Goal: Task Accomplishment & Management: Manage account settings

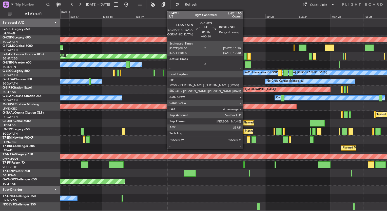
click at [245, 66] on div at bounding box center [247, 64] width 6 height 7
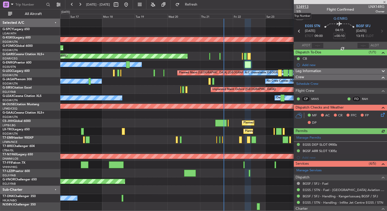
click at [307, 7] on span "534913" at bounding box center [302, 6] width 12 height 5
click at [384, 1] on span at bounding box center [384, 2] width 5 height 5
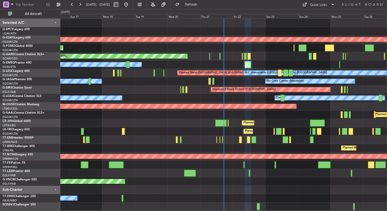
type input "0"
click at [362, 186] on div at bounding box center [223, 190] width 326 height 8
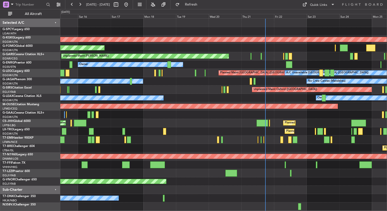
click at [272, 85] on div "Owner No Crew Cannes (Mandelieu)" at bounding box center [223, 81] width 326 height 8
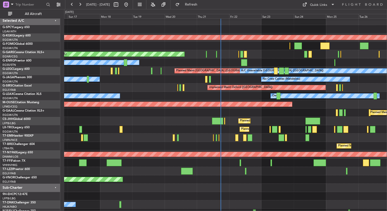
click at [179, 78] on div "Owner No Crew Cannes (Mandelieu)" at bounding box center [225, 79] width 322 height 8
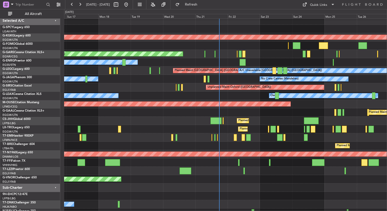
scroll to position [2, 0]
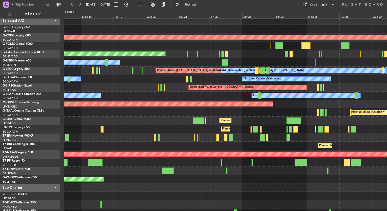
click at [205, 82] on div "Owner No Crew Cannes (Mandelieu) Owner Ibiza" at bounding box center [225, 79] width 322 height 8
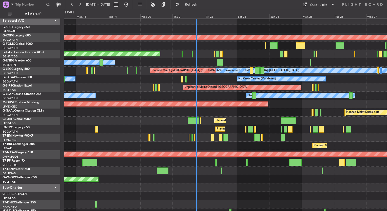
scroll to position [0, 0]
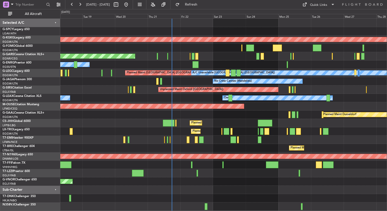
click at [174, 55] on div "Unplanned Maint [PERSON_NAME]" at bounding box center [223, 56] width 326 height 8
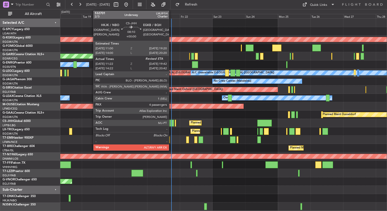
click at [171, 123] on div at bounding box center [167, 123] width 11 height 7
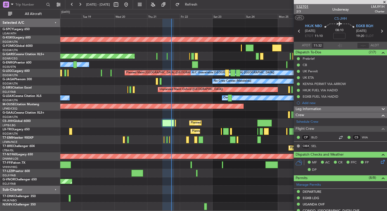
click at [302, 6] on span "532701" at bounding box center [302, 6] width 12 height 5
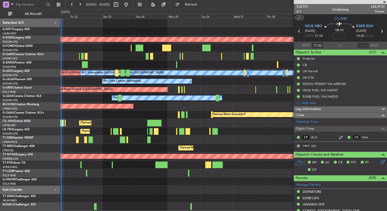
click at [131, 109] on div "Planned Maint Bournemouth" at bounding box center [223, 106] width 326 height 8
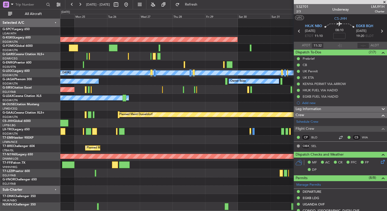
click at [132, 108] on div "Planned Maint Bournemouth" at bounding box center [223, 106] width 326 height 8
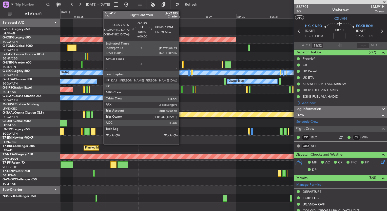
click at [181, 91] on div at bounding box center [181, 89] width 1 height 7
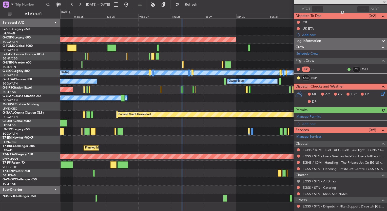
scroll to position [83, 0]
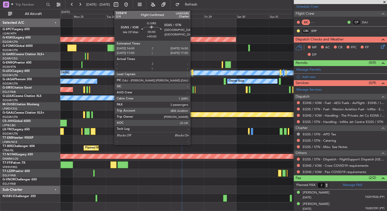
click at [192, 91] on div at bounding box center [192, 89] width 1 height 7
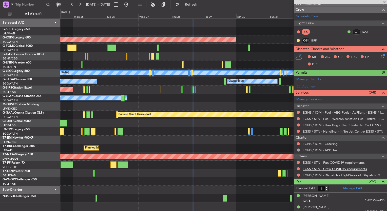
scroll to position [77, 0]
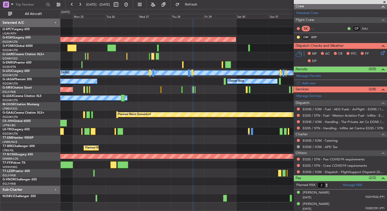
click at [383, 3] on span at bounding box center [384, 2] width 5 height 5
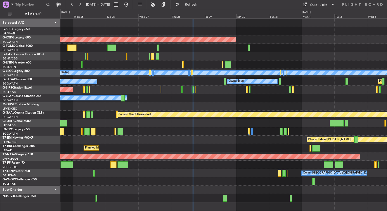
type input "0"
click at [130, 5] on button at bounding box center [126, 5] width 8 height 8
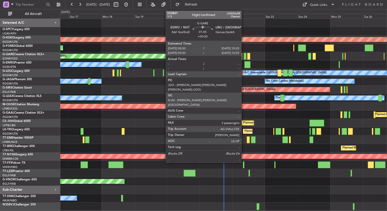
click at [243, 56] on div at bounding box center [244, 56] width 3 height 7
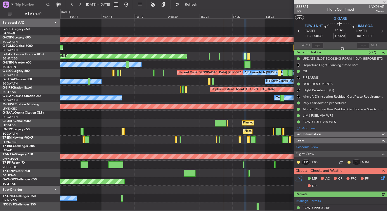
scroll to position [25, 0]
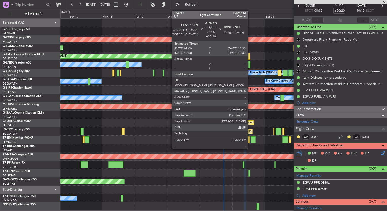
click at [249, 64] on div at bounding box center [247, 64] width 6 height 7
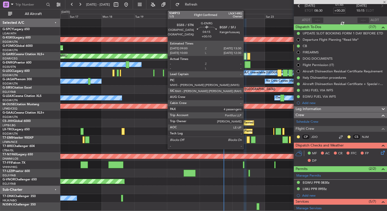
type input "+00:10"
type input "4"
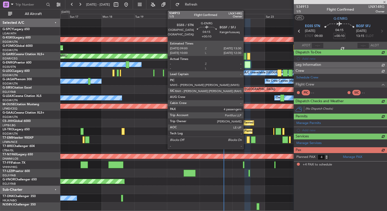
scroll to position [0, 0]
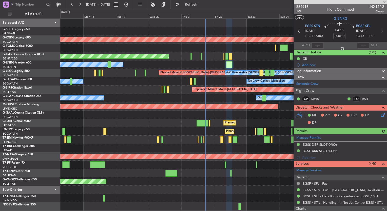
click at [172, 67] on div "Owner" at bounding box center [223, 64] width 326 height 8
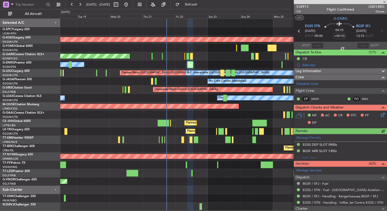
click at [207, 66] on div "Owner" at bounding box center [223, 64] width 326 height 8
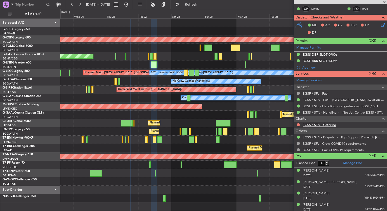
scroll to position [91, 0]
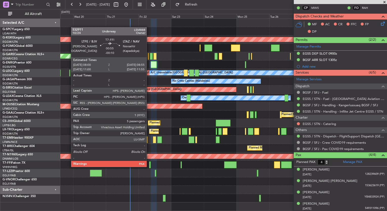
click at [149, 166] on div at bounding box center [149, 164] width 1 height 7
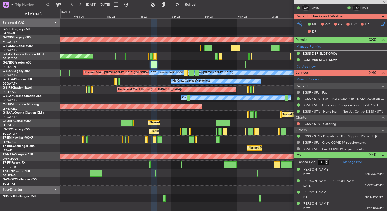
type input "-00:10"
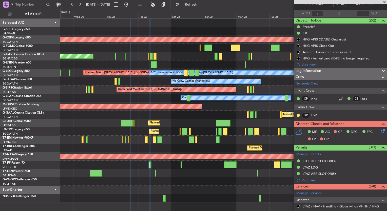
scroll to position [0, 0]
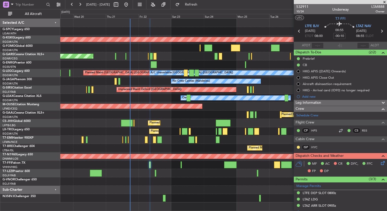
click at [384, 2] on span at bounding box center [384, 2] width 5 height 5
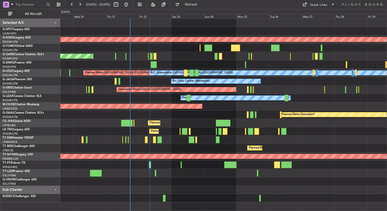
type input "0"
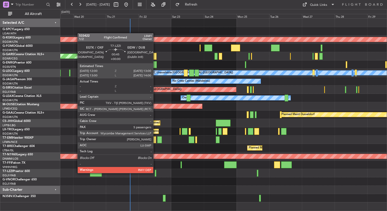
click at [155, 173] on div at bounding box center [156, 173] width 2 height 7
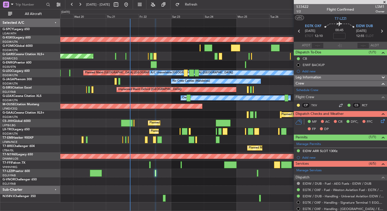
click at [383, 2] on span at bounding box center [384, 2] width 5 height 5
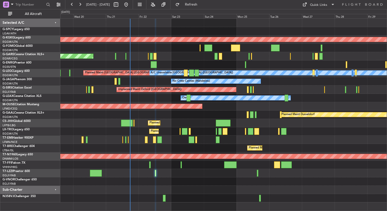
type input "0"
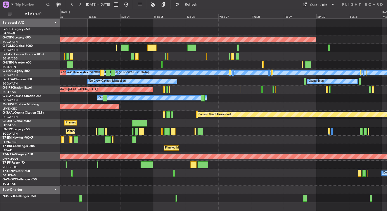
click at [175, 79] on div "No Crew Cannes (Mandelieu) Owner Ibiza Planned Maint London (Luton)" at bounding box center [223, 81] width 326 height 8
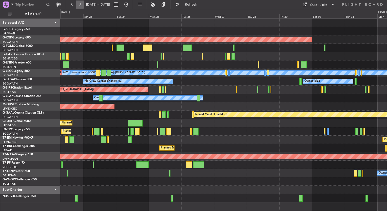
click at [79, 4] on button at bounding box center [80, 5] width 8 height 8
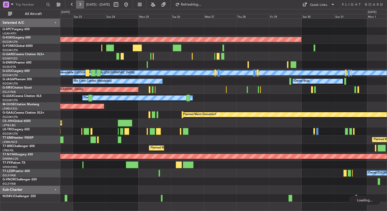
click at [79, 4] on button at bounding box center [80, 5] width 8 height 8
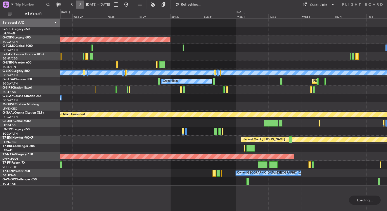
click at [79, 4] on button at bounding box center [80, 5] width 8 height 8
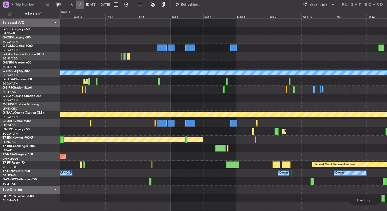
click at [79, 4] on button at bounding box center [80, 5] width 8 height 8
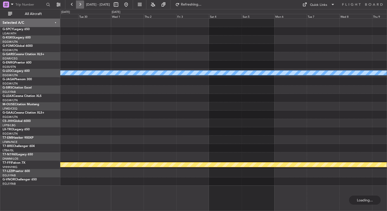
click at [79, 4] on button at bounding box center [80, 5] width 8 height 8
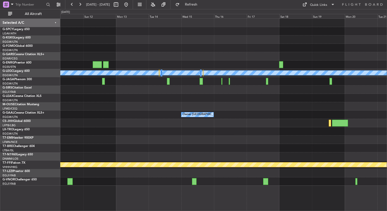
click at [162, 90] on div at bounding box center [223, 90] width 326 height 8
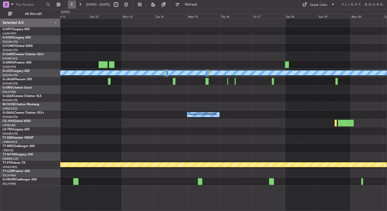
click at [72, 4] on button at bounding box center [72, 5] width 8 height 8
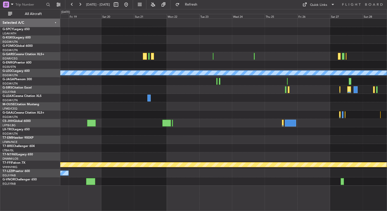
click at [115, 139] on div at bounding box center [223, 140] width 326 height 8
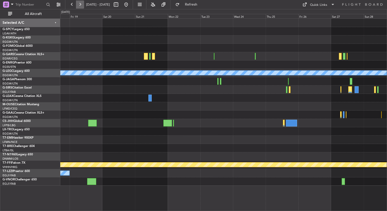
click at [77, 3] on button at bounding box center [80, 5] width 8 height 8
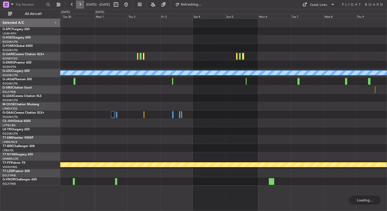
click at [79, 3] on button at bounding box center [80, 5] width 8 height 8
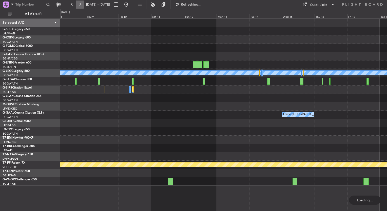
click at [79, 3] on button at bounding box center [80, 5] width 8 height 8
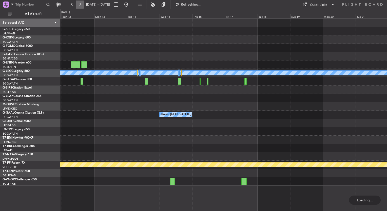
click at [79, 3] on button at bounding box center [80, 5] width 8 height 8
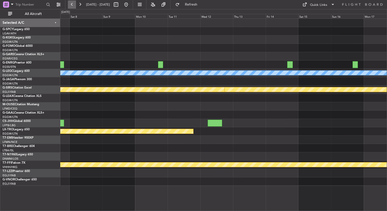
click at [68, 3] on button at bounding box center [72, 5] width 8 height 8
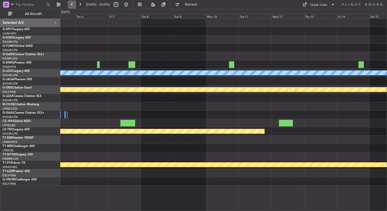
click at [70, 3] on button at bounding box center [72, 5] width 8 height 8
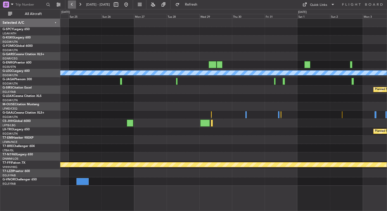
click at [70, 3] on button at bounding box center [72, 5] width 8 height 8
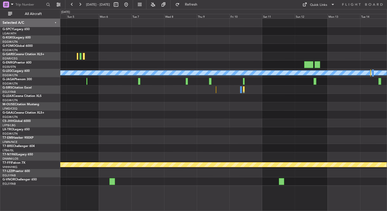
click at [243, 50] on div "A/C Unavailable London (Luton) Owner London (Luton) Planned Maint Geneva (Coint…" at bounding box center [223, 102] width 326 height 167
click at [314, 7] on div "Quick Links" at bounding box center [318, 5] width 17 height 5
click at [315, 19] on button "Trip Builder" at bounding box center [319, 17] width 38 height 12
click at [130, 7] on button at bounding box center [126, 5] width 8 height 8
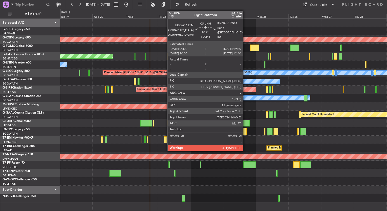
click at [245, 124] on div at bounding box center [242, 123] width 15 height 7
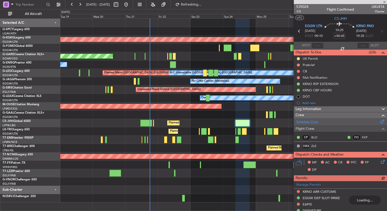
click at [310, 122] on link "Schedule Crew" at bounding box center [307, 121] width 22 height 5
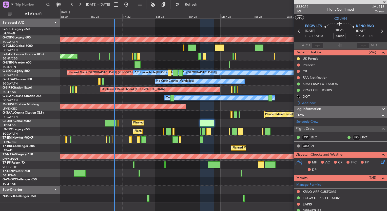
click at [117, 111] on div "Planned Maint Dusseldorf" at bounding box center [223, 115] width 326 height 8
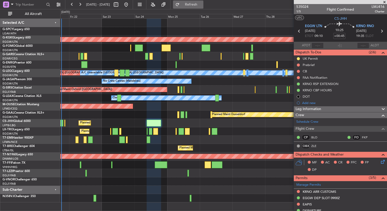
click at [202, 6] on span "Refresh" at bounding box center [190, 5] width 21 height 4
drag, startPoint x: 386, startPoint y: 2, endPoint x: 382, endPoint y: 2, distance: 3.3
click at [386, 2] on span at bounding box center [384, 2] width 5 height 5
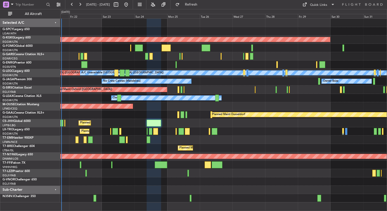
type input "0"
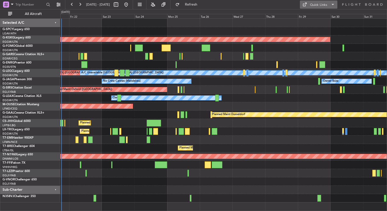
click at [330, 6] on span at bounding box center [332, 5] width 6 height 6
click at [303, 17] on button "Trip Builder" at bounding box center [319, 17] width 38 height 12
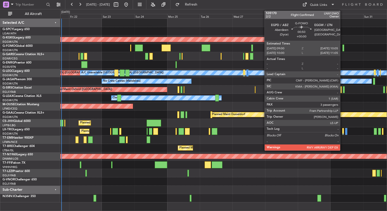
click at [342, 48] on div at bounding box center [343, 48] width 2 height 7
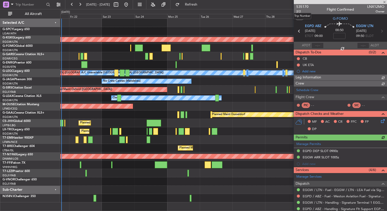
click at [303, 8] on span "535170" at bounding box center [302, 6] width 12 height 5
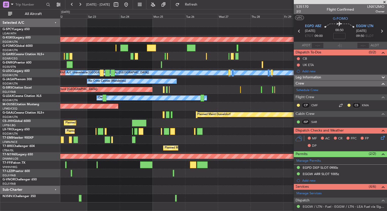
click at [222, 98] on div "AOG Maint [GEOGRAPHIC_DATA] (Ataturk) Unplanned Maint [PERSON_NAME] A/C Unavail…" at bounding box center [223, 111] width 326 height 184
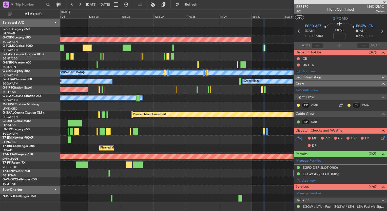
click at [205, 107] on div "Planned Maint Bournemouth" at bounding box center [223, 106] width 326 height 8
click at [207, 204] on div "AOG Maint Istanbul (Ataturk) A/C Unavailable London (Luton) Planned Maint Londo…" at bounding box center [223, 114] width 326 height 193
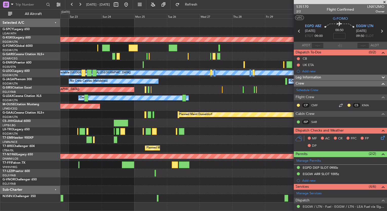
click at [168, 62] on div at bounding box center [223, 64] width 326 height 8
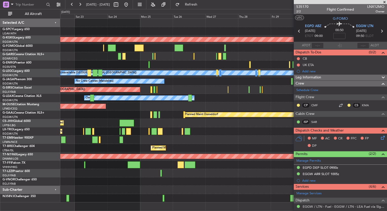
click at [174, 80] on div "No Crew Cannes (Mandelieu) Owner Ibiza Planned Maint London (Luton)" at bounding box center [223, 81] width 326 height 8
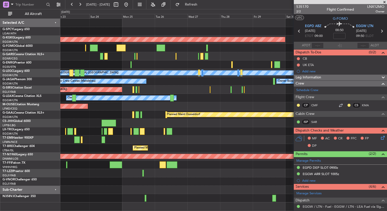
click at [161, 88] on div "Unplanned Maint Oxford ([GEOGRAPHIC_DATA])" at bounding box center [223, 90] width 326 height 8
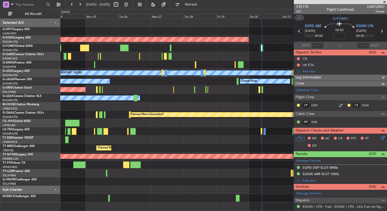
click at [180, 101] on div "Owner" at bounding box center [223, 98] width 326 height 8
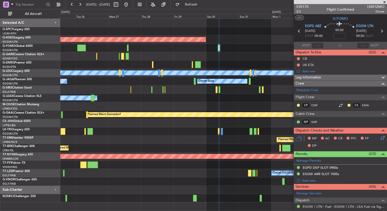
click at [100, 97] on div "Owner" at bounding box center [223, 98] width 326 height 8
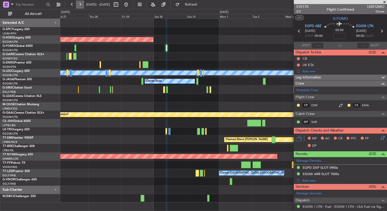
click at [81, 7] on button at bounding box center [80, 5] width 8 height 8
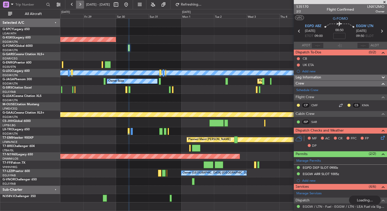
click at [81, 7] on button at bounding box center [80, 5] width 8 height 8
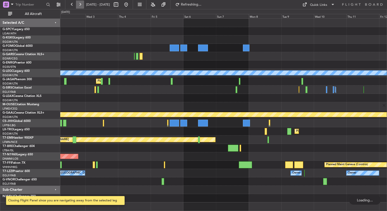
click at [81, 7] on button at bounding box center [80, 5] width 8 height 8
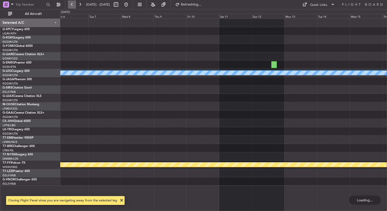
click at [74, 6] on button at bounding box center [72, 5] width 8 height 8
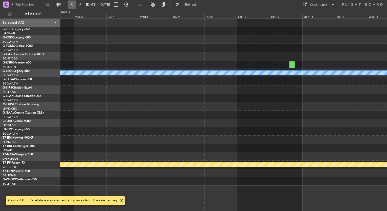
click at [74, 6] on button at bounding box center [72, 5] width 8 height 8
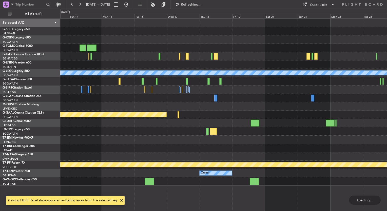
click at [200, 40] on div at bounding box center [223, 39] width 326 height 8
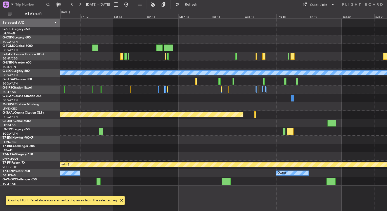
click at [195, 36] on div at bounding box center [223, 39] width 326 height 8
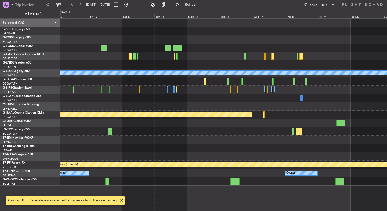
click at [127, 39] on div at bounding box center [223, 39] width 326 height 8
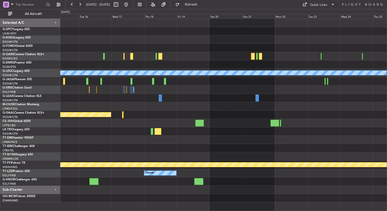
click at [43, 94] on div "A/C Unavailable London (Luton) Planned Maint Dusseldorf Planned Maint Geneva (C…" at bounding box center [193, 110] width 387 height 202
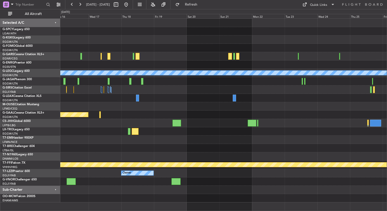
click at [156, 102] on div "A/C Unavailable London (Luton) Planned Maint Dusseldorf Planned Maint Geneva (C…" at bounding box center [223, 111] width 326 height 184
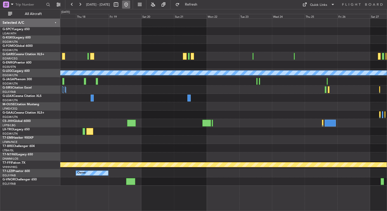
click at [130, 5] on button at bounding box center [126, 5] width 8 height 8
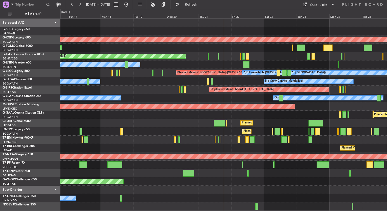
click at [372, 87] on div "Unplanned Maint Oxford ([GEOGRAPHIC_DATA])" at bounding box center [223, 90] width 326 height 8
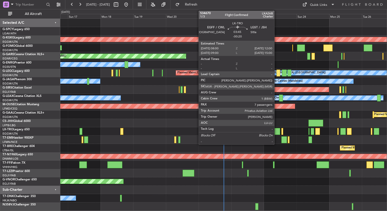
click at [276, 132] on div at bounding box center [277, 131] width 6 height 7
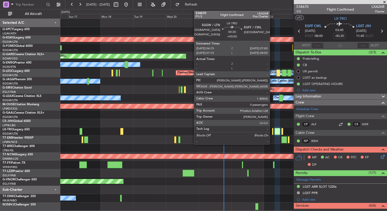
click at [272, 131] on div at bounding box center [272, 131] width 1 height 7
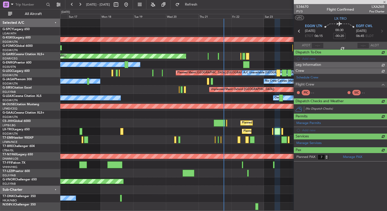
type input "+00:05"
type input "0"
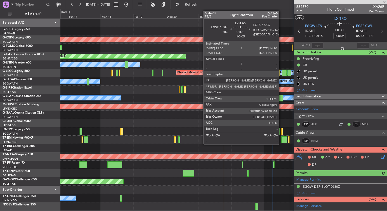
click at [281, 132] on div at bounding box center [282, 131] width 2 height 7
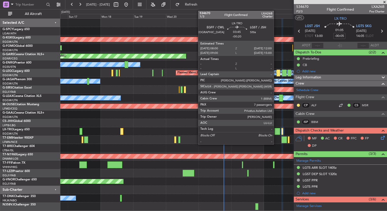
click at [276, 130] on div at bounding box center [277, 131] width 6 height 7
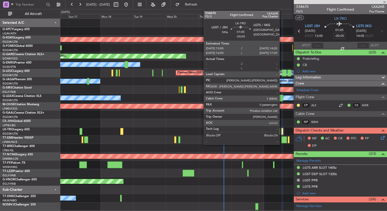
type input "-00:20"
type input "7"
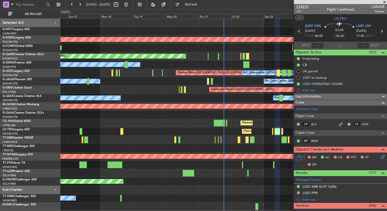
click at [302, 7] on span "534670" at bounding box center [302, 6] width 12 height 5
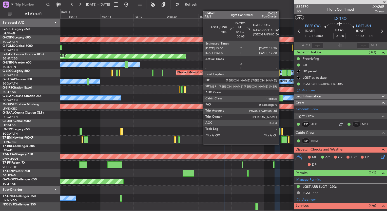
click at [281, 131] on div at bounding box center [282, 131] width 2 height 7
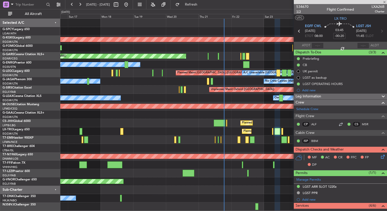
type input "-00:05"
type input "0"
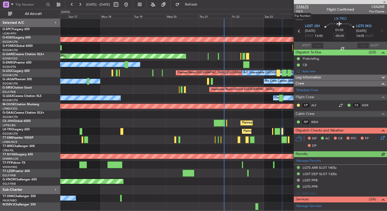
click at [305, 7] on span "534670" at bounding box center [302, 6] width 12 height 5
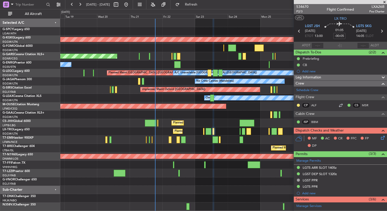
click at [101, 133] on div "Planned Maint [GEOGRAPHIC_DATA] ([GEOGRAPHIC_DATA])" at bounding box center [223, 131] width 326 height 8
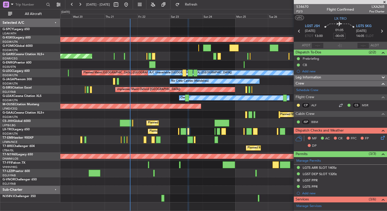
click at [165, 129] on div "Planned Maint [GEOGRAPHIC_DATA] ([GEOGRAPHIC_DATA])" at bounding box center [223, 131] width 326 height 8
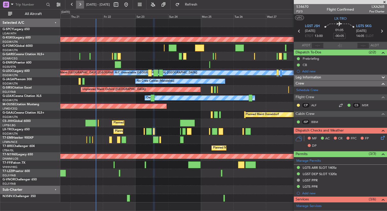
click at [76, 4] on button at bounding box center [80, 5] width 8 height 8
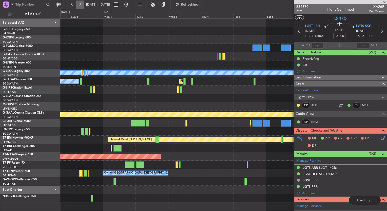
click at [77, 4] on button at bounding box center [80, 5] width 8 height 8
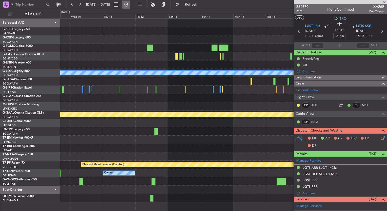
click at [130, 5] on button at bounding box center [126, 5] width 8 height 8
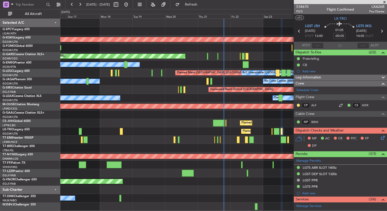
click at [385, 3] on span at bounding box center [384, 2] width 5 height 5
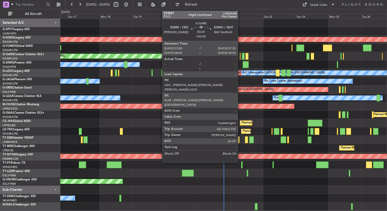
click at [240, 56] on div at bounding box center [240, 56] width 1 height 7
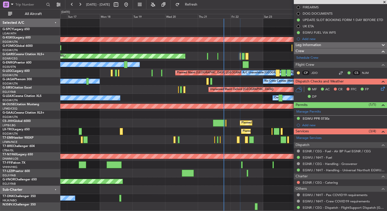
scroll to position [71, 0]
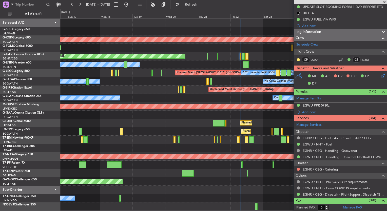
click at [298, 170] on mat-tooltip-component "Not Requested" at bounding box center [298, 176] width 29 height 13
click at [298, 169] on button at bounding box center [298, 169] width 3 height 3
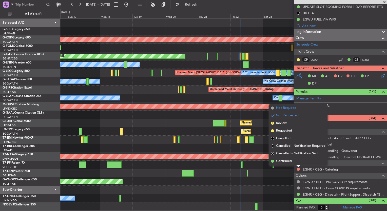
click at [277, 109] on span "Not Required" at bounding box center [286, 108] width 20 height 5
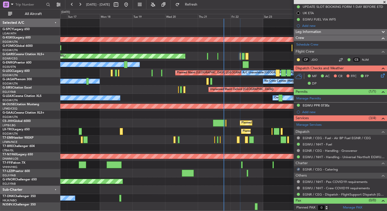
click at [380, 75] on icon at bounding box center [382, 75] width 4 height 4
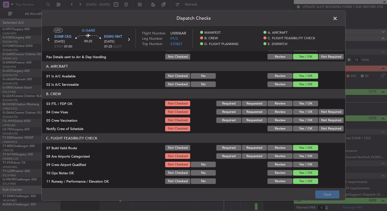
scroll to position [25, 0]
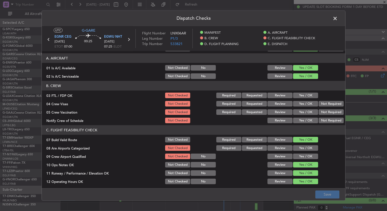
click at [300, 96] on button "Yes / OK" at bounding box center [305, 96] width 25 height 6
click at [302, 105] on button "Yes / OK" at bounding box center [305, 104] width 25 height 6
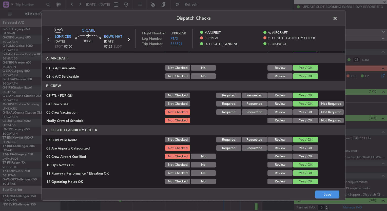
click at [303, 113] on button "Yes / OK" at bounding box center [305, 112] width 25 height 6
click at [302, 120] on button "Yes / OK" at bounding box center [305, 121] width 25 height 6
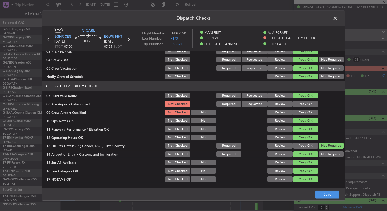
scroll to position [76, 0]
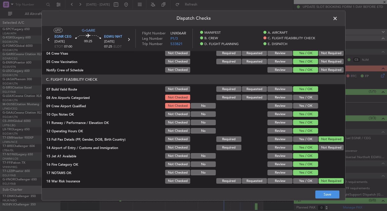
click at [294, 99] on button "Yes / OK" at bounding box center [305, 98] width 25 height 6
click at [298, 106] on button "Yes / OK" at bounding box center [305, 106] width 25 height 6
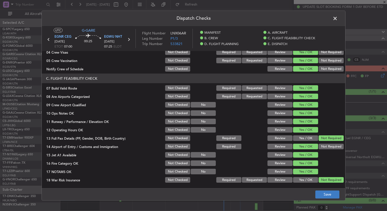
scroll to position [101, 0]
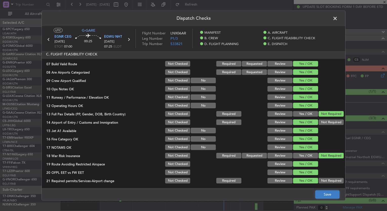
click at [324, 197] on button "Save" at bounding box center [327, 194] width 24 height 8
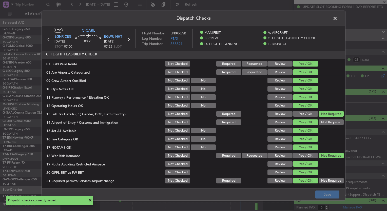
click at [337, 19] on span at bounding box center [337, 20] width 0 height 10
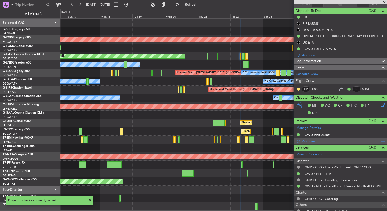
scroll to position [71, 0]
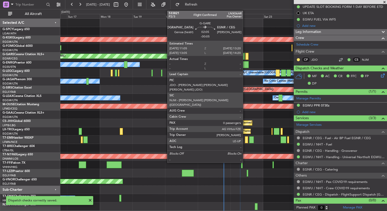
click at [245, 57] on div at bounding box center [246, 56] width 3 height 7
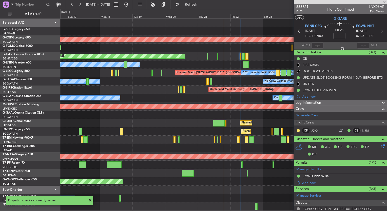
scroll to position [71, 0]
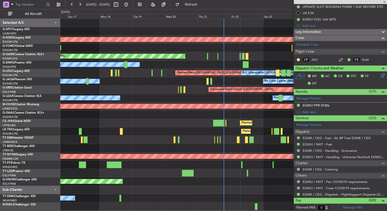
click at [244, 57] on div at bounding box center [243, 56] width 3 height 7
type input "+00:20"
type input "2"
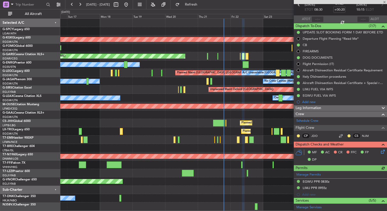
scroll to position [76, 0]
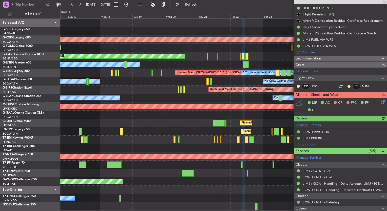
click at [380, 102] on icon at bounding box center [382, 101] width 4 height 4
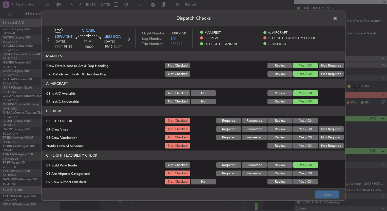
click at [298, 120] on button "Yes / OK" at bounding box center [305, 121] width 25 height 6
click at [301, 129] on button "Yes / OK" at bounding box center [305, 129] width 25 height 6
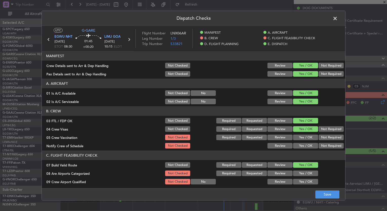
click at [301, 135] on button "Yes / OK" at bounding box center [305, 138] width 25 height 6
click at [302, 142] on section "B. CREW 03 FTL / FDP OK Not Checked Required Requested Review Yes / OK 04 Crew …" at bounding box center [193, 127] width 303 height 43
click at [302, 145] on button "Yes / OK" at bounding box center [305, 146] width 25 height 6
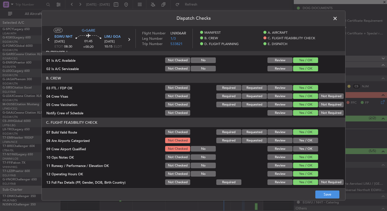
scroll to position [51, 0]
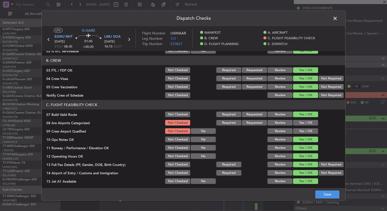
click at [298, 124] on button "Yes / OK" at bounding box center [305, 123] width 25 height 6
click at [300, 132] on button "Yes / OK" at bounding box center [305, 131] width 25 height 6
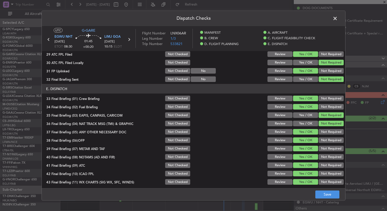
scroll to position [315, 0]
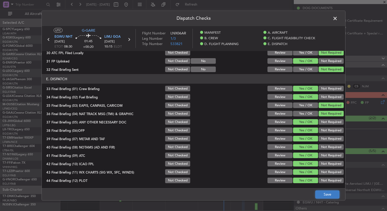
click at [320, 191] on button "Save" at bounding box center [327, 194] width 24 height 8
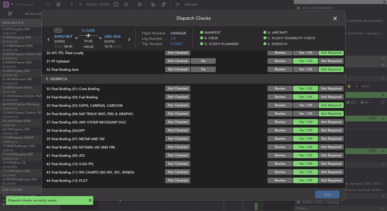
click at [337, 20] on span at bounding box center [337, 20] width 0 height 10
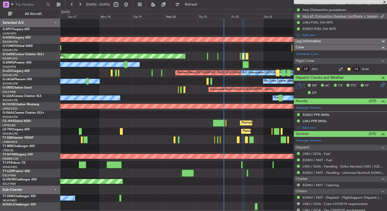
scroll to position [127, 0]
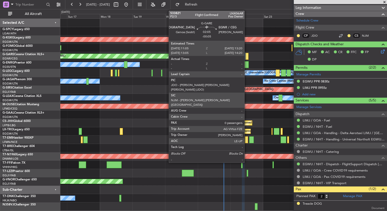
click at [245, 56] on div at bounding box center [246, 56] width 3 height 7
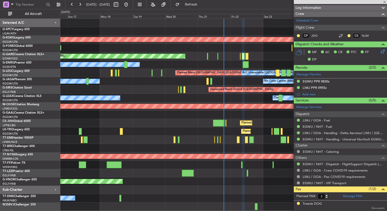
type input "-00:05"
type input "0"
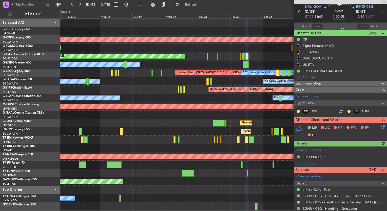
scroll to position [51, 0]
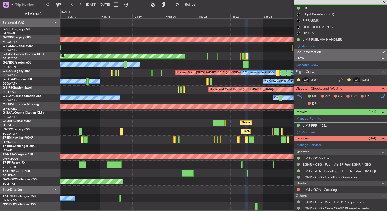
click at [297, 191] on nimbus-traffic-light at bounding box center [298, 189] width 4 height 4
click at [297, 190] on button at bounding box center [298, 189] width 3 height 3
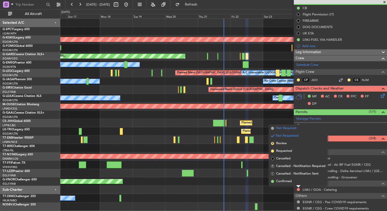
click at [279, 129] on span "Not Required" at bounding box center [286, 128] width 20 height 5
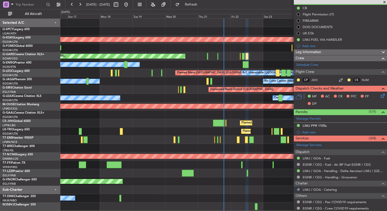
click at [380, 95] on icon at bounding box center [382, 95] width 4 height 4
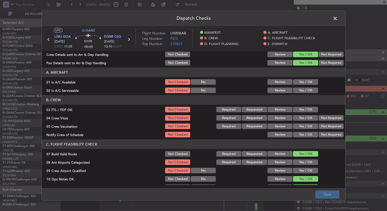
scroll to position [0, 0]
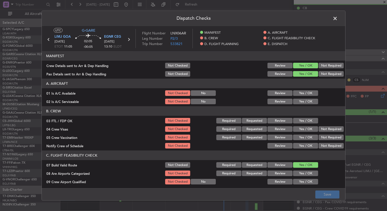
click at [303, 91] on button "Yes / OK" at bounding box center [305, 93] width 25 height 6
click at [306, 100] on button "Yes / OK" at bounding box center [305, 102] width 25 height 6
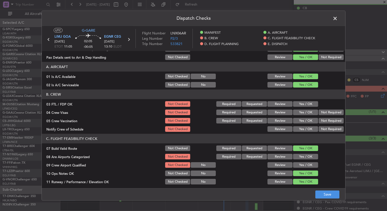
scroll to position [25, 0]
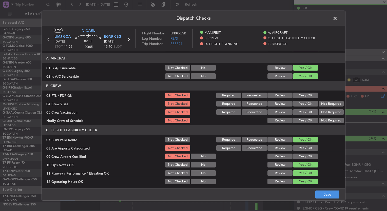
drag, startPoint x: 306, startPoint y: 97, endPoint x: 305, endPoint y: 103, distance: 5.6
click at [305, 97] on button "Yes / OK" at bounding box center [305, 96] width 25 height 6
click at [305, 104] on button "Yes / OK" at bounding box center [305, 104] width 25 height 6
click at [305, 109] on button "Yes / OK" at bounding box center [305, 112] width 25 height 6
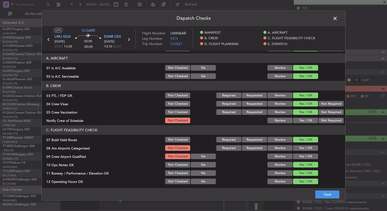
drag, startPoint x: 305, startPoint y: 113, endPoint x: 305, endPoint y: 117, distance: 3.8
click at [305, 114] on button "Yes / OK" at bounding box center [305, 112] width 25 height 6
click at [305, 119] on button "Yes / OK" at bounding box center [305, 121] width 25 height 6
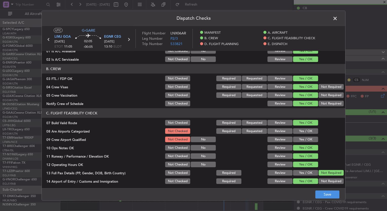
scroll to position [51, 0]
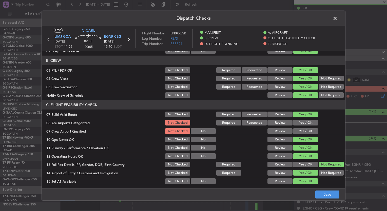
click at [300, 125] on button "Yes / OK" at bounding box center [305, 123] width 25 height 6
click at [300, 132] on button "Yes / OK" at bounding box center [305, 131] width 25 height 6
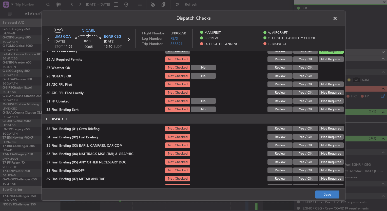
scroll to position [290, 0]
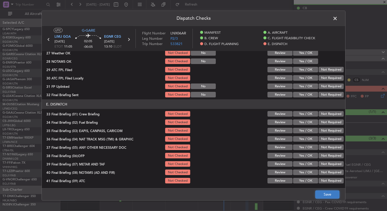
click at [329, 196] on button "Save" at bounding box center [327, 194] width 24 height 8
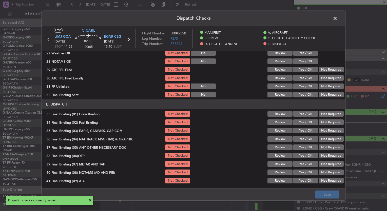
click at [337, 18] on span at bounding box center [337, 20] width 0 height 10
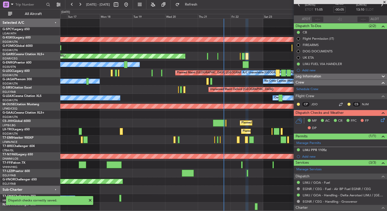
scroll to position [0, 0]
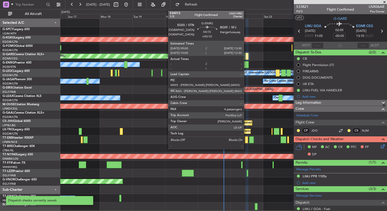
click at [246, 64] on div at bounding box center [245, 64] width 6 height 7
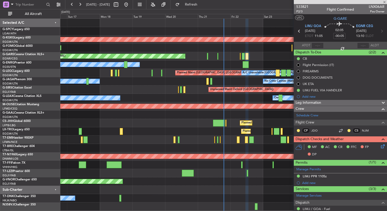
type input "+00:10"
type input "4"
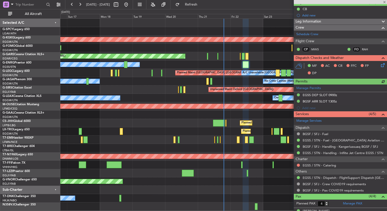
scroll to position [51, 0]
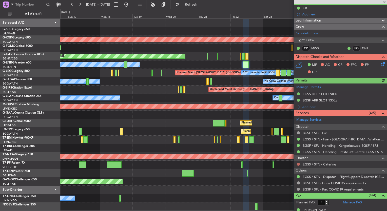
click at [298, 164] on button at bounding box center [298, 164] width 3 height 3
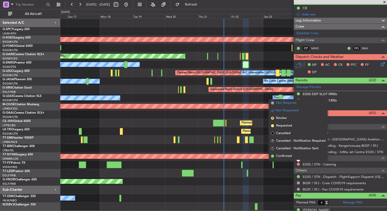
click at [289, 104] on span "Not Required" at bounding box center [286, 102] width 20 height 5
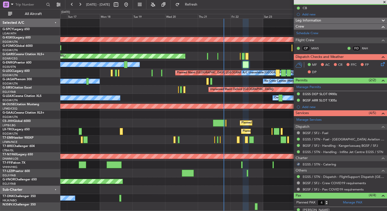
click at [380, 64] on icon at bounding box center [382, 63] width 4 height 4
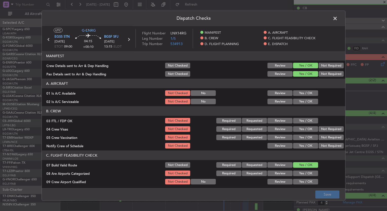
click at [298, 91] on button "Yes / OK" at bounding box center [305, 93] width 25 height 6
click at [300, 100] on button "Yes / OK" at bounding box center [305, 102] width 25 height 6
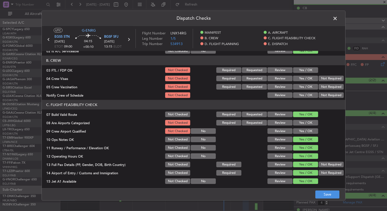
click at [305, 70] on button "Yes / OK" at bounding box center [305, 70] width 25 height 6
drag, startPoint x: 304, startPoint y: 77, endPoint x: 304, endPoint y: 80, distance: 3.1
click at [304, 77] on button "Yes / OK" at bounding box center [305, 79] width 25 height 6
drag, startPoint x: 304, startPoint y: 82, endPoint x: 304, endPoint y: 86, distance: 3.0
click at [304, 83] on section "B. CREW 03 FTL / FDP OK Not Checked Required Requested Review Yes / OK 04 Crew …" at bounding box center [193, 77] width 303 height 43
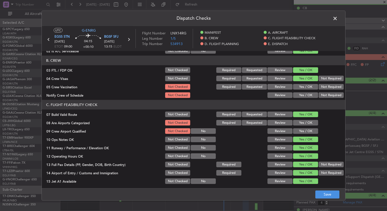
click at [304, 87] on button "Yes / OK" at bounding box center [305, 87] width 25 height 6
click at [304, 95] on button "Yes / OK" at bounding box center [305, 95] width 25 height 6
click at [301, 122] on button "Yes / OK" at bounding box center [305, 123] width 25 height 6
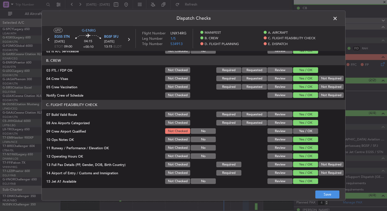
click at [302, 130] on button "Yes / OK" at bounding box center [305, 131] width 25 height 6
click at [321, 197] on button "Save" at bounding box center [327, 194] width 24 height 8
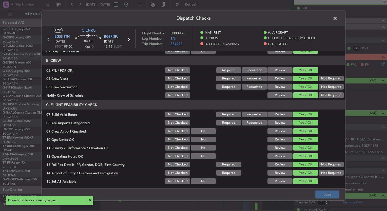
click at [337, 17] on span at bounding box center [337, 20] width 0 height 10
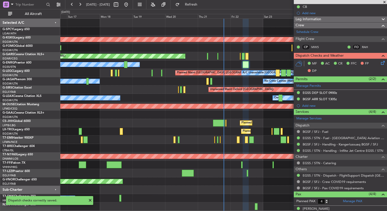
scroll to position [91, 0]
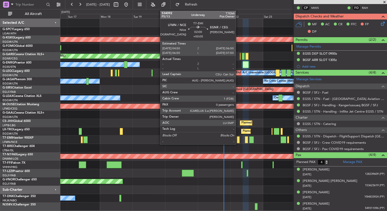
click at [238, 139] on div at bounding box center [238, 139] width 3 height 7
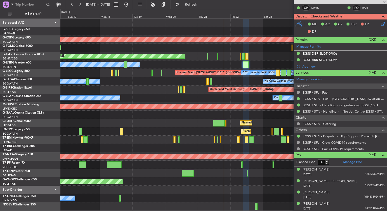
type input "+00:05"
type input "0"
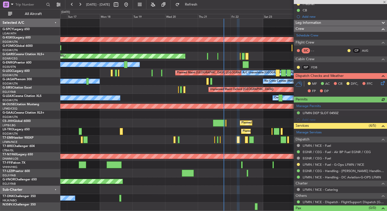
scroll to position [62, 0]
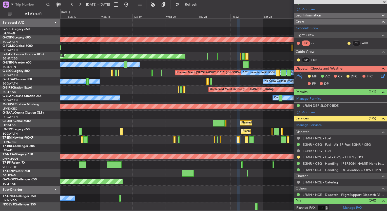
click at [380, 76] on icon at bounding box center [382, 75] width 4 height 4
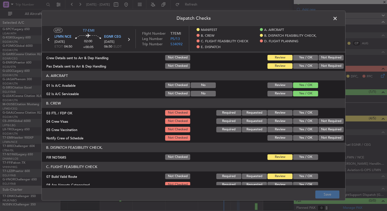
scroll to position [0, 0]
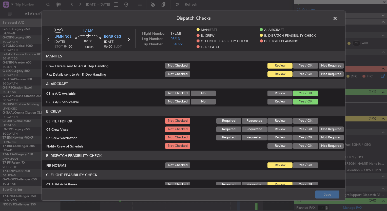
click at [299, 119] on button "Yes / OK" at bounding box center [305, 121] width 25 height 6
click at [301, 127] on button "Yes / OK" at bounding box center [305, 130] width 25 height 6
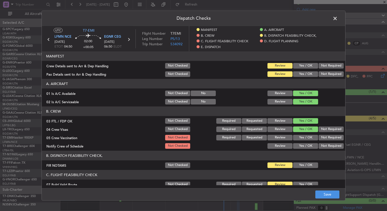
click at [303, 136] on button "Yes / OK" at bounding box center [305, 138] width 25 height 6
click at [303, 146] on button "Yes / OK" at bounding box center [305, 146] width 25 height 6
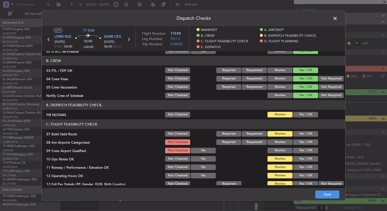
scroll to position [76, 0]
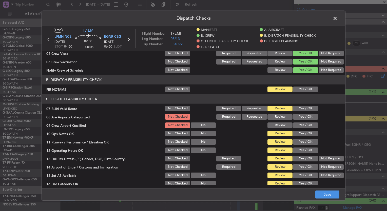
click at [299, 118] on button "Yes / OK" at bounding box center [305, 117] width 25 height 6
click at [300, 125] on button "Yes / OK" at bounding box center [305, 125] width 25 height 6
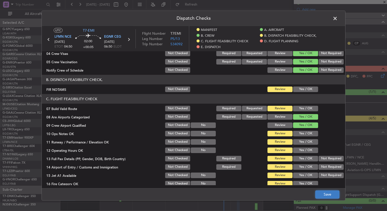
click at [328, 194] on button "Save" at bounding box center [327, 194] width 24 height 8
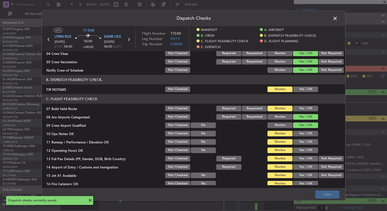
click at [337, 19] on span at bounding box center [337, 20] width 0 height 10
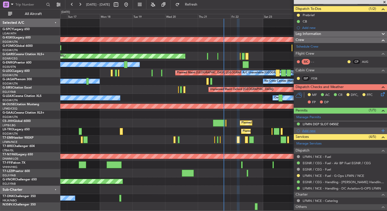
scroll to position [37, 0]
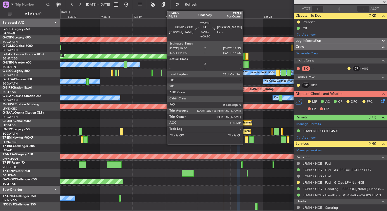
click at [245, 141] on div at bounding box center [246, 139] width 3 height 7
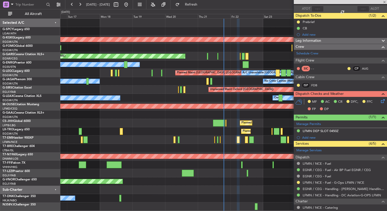
type input "+00:10"
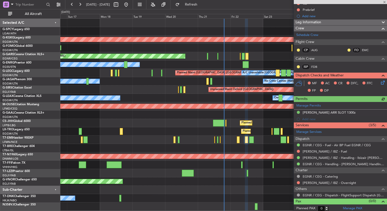
scroll to position [56, 0]
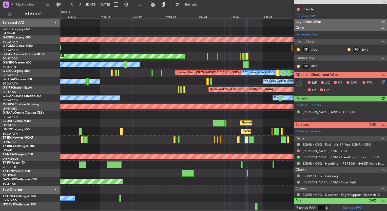
click at [380, 83] on icon at bounding box center [382, 81] width 4 height 4
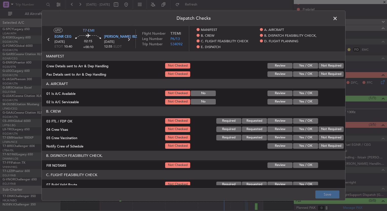
click at [301, 92] on button "Yes / OK" at bounding box center [305, 94] width 25 height 6
click at [301, 99] on button "Yes / OK" at bounding box center [305, 102] width 25 height 6
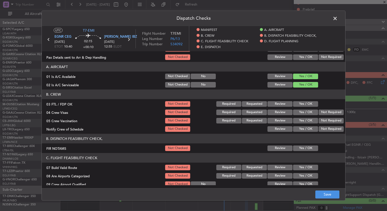
scroll to position [25, 0]
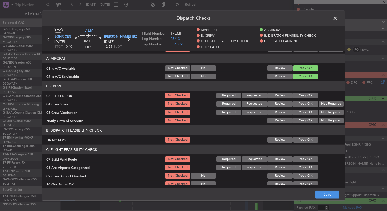
click at [304, 97] on button "Yes / OK" at bounding box center [305, 96] width 25 height 6
click at [302, 105] on button "Yes / OK" at bounding box center [305, 104] width 25 height 6
click at [302, 112] on button "Yes / OK" at bounding box center [305, 113] width 25 height 6
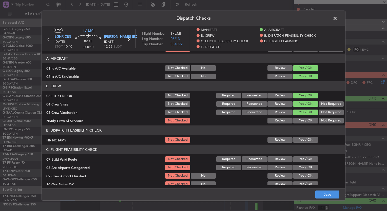
click at [303, 117] on div "Yes / OK" at bounding box center [305, 120] width 26 height 7
click at [303, 119] on button "Yes / OK" at bounding box center [305, 121] width 25 height 6
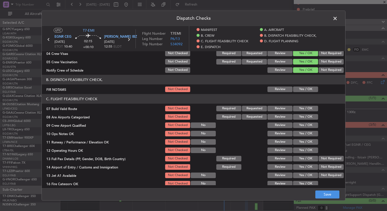
scroll to position [101, 0]
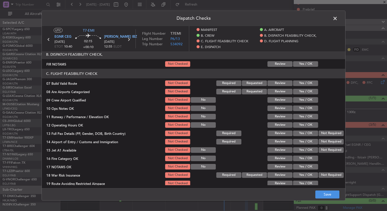
click at [302, 92] on button "Yes / OK" at bounding box center [305, 92] width 25 height 6
click at [302, 99] on button "Yes / OK" at bounding box center [305, 100] width 25 height 6
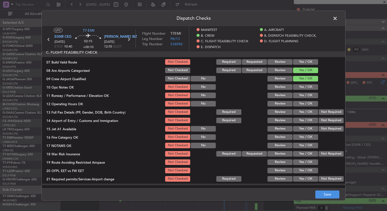
scroll to position [127, 0]
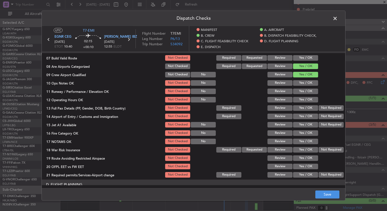
click at [320, 148] on button "Not Required" at bounding box center [330, 150] width 25 height 6
click at [334, 193] on button "Save" at bounding box center [327, 194] width 24 height 8
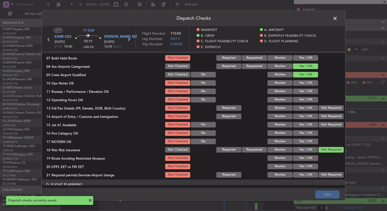
click at [337, 17] on span at bounding box center [337, 20] width 0 height 10
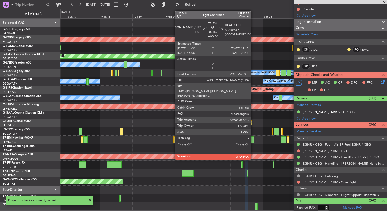
click at [249, 142] on div at bounding box center [223, 140] width 326 height 8
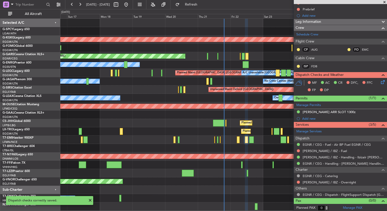
click at [254, 141] on div at bounding box center [223, 140] width 326 height 8
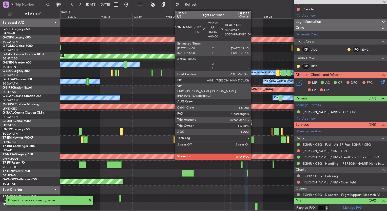
click at [253, 141] on div at bounding box center [251, 139] width 5 height 7
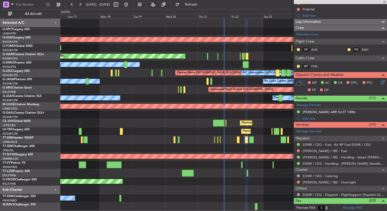
type input "4"
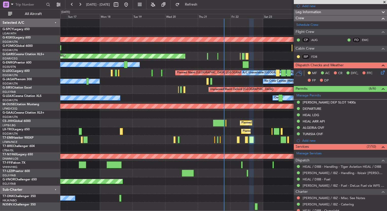
scroll to position [101, 0]
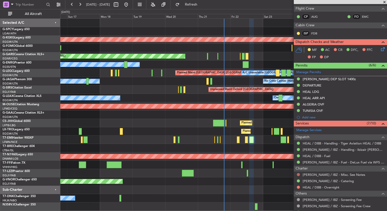
click at [298, 175] on button at bounding box center [298, 174] width 3 height 3
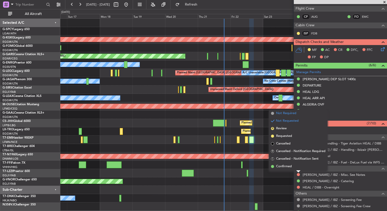
click at [293, 116] on li "Not Required" at bounding box center [298, 114] width 58 height 8
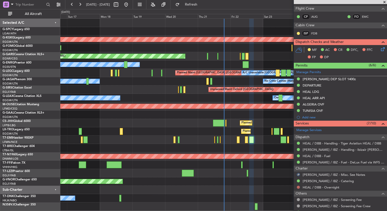
click at [297, 186] on button at bounding box center [298, 187] width 3 height 3
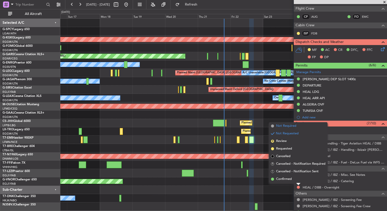
click at [290, 127] on span "Not Required" at bounding box center [286, 125] width 20 height 5
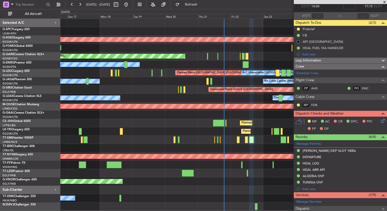
scroll to position [25, 0]
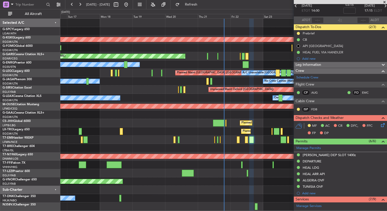
click at [380, 123] on icon at bounding box center [382, 124] width 4 height 4
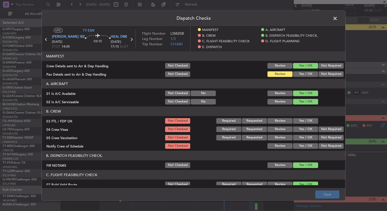
click at [302, 117] on div "Yes / OK" at bounding box center [305, 120] width 26 height 7
click at [303, 121] on button "Yes / OK" at bounding box center [305, 121] width 25 height 6
click at [301, 129] on button "Yes / OK" at bounding box center [305, 130] width 25 height 6
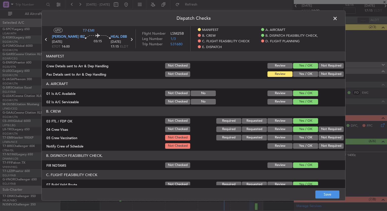
click at [302, 135] on button "Yes / OK" at bounding box center [305, 138] width 25 height 6
click at [304, 143] on button "Yes / OK" at bounding box center [305, 146] width 25 height 6
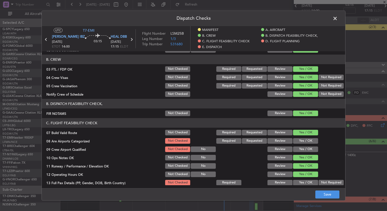
scroll to position [101, 0]
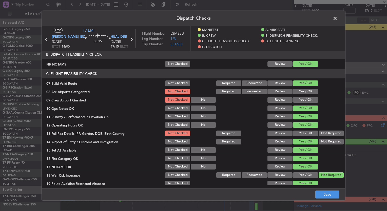
click at [302, 92] on button "Yes / OK" at bounding box center [305, 92] width 25 height 6
click at [301, 102] on button "Yes / OK" at bounding box center [305, 100] width 25 height 6
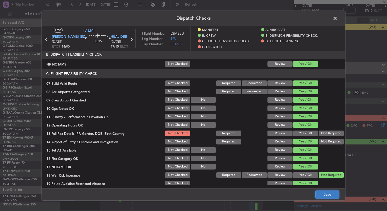
click at [326, 193] on button "Save" at bounding box center [327, 194] width 24 height 8
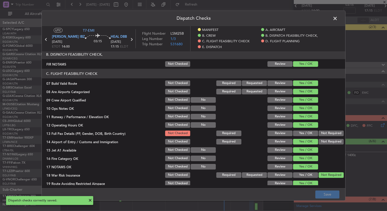
click at [337, 17] on span at bounding box center [337, 20] width 0 height 10
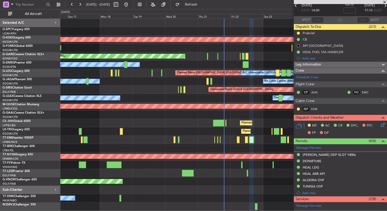
scroll to position [25, 0]
click at [380, 124] on icon at bounding box center [382, 124] width 4 height 4
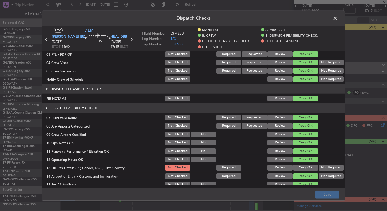
scroll to position [101, 0]
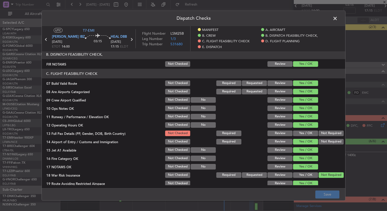
click at [298, 132] on button "Yes / OK" at bounding box center [305, 134] width 25 height 6
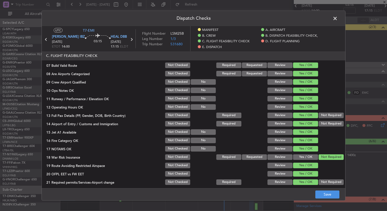
scroll to position [127, 0]
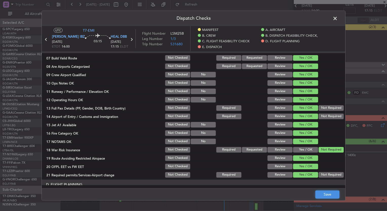
click at [325, 192] on button "Save" at bounding box center [327, 194] width 24 height 8
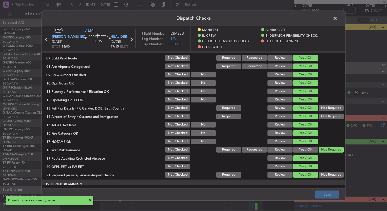
click at [337, 19] on span at bounding box center [337, 20] width 0 height 10
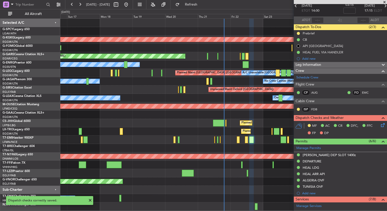
click at [240, 164] on div at bounding box center [223, 165] width 326 height 8
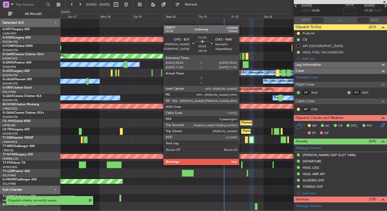
click at [241, 164] on div at bounding box center [241, 164] width 1 height 7
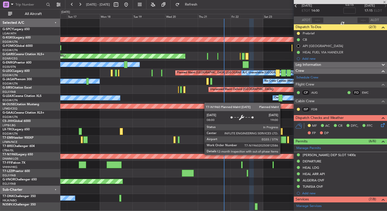
type input "-00:10"
type input "5"
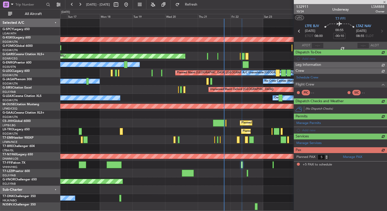
scroll to position [0, 0]
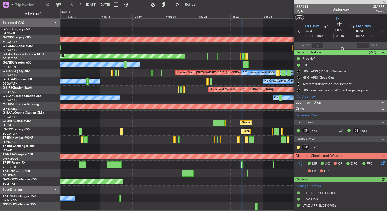
click at [252, 140] on div at bounding box center [251, 139] width 5 height 7
type input "4"
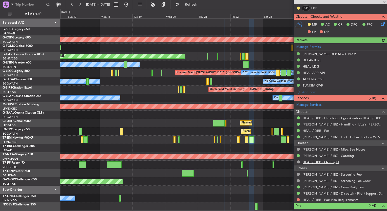
scroll to position [177, 0]
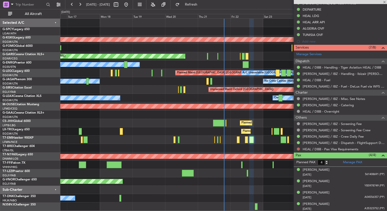
click at [298, 148] on button at bounding box center [298, 149] width 3 height 3
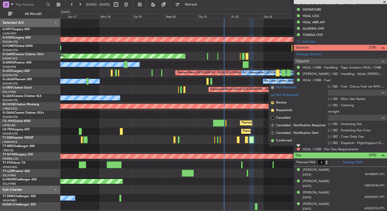
click at [286, 88] on span "Not Required" at bounding box center [286, 87] width 20 height 5
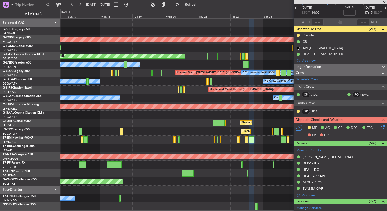
scroll to position [0, 0]
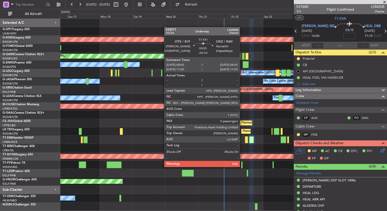
click at [242, 166] on div at bounding box center [241, 164] width 1 height 7
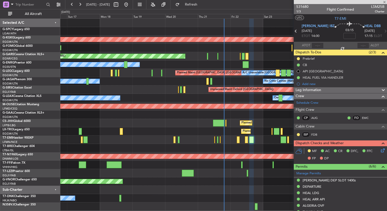
type input "-00:10"
type input "5"
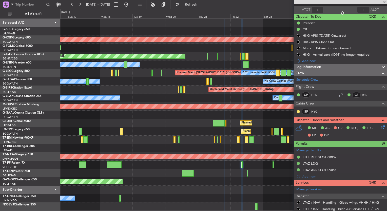
scroll to position [51, 0]
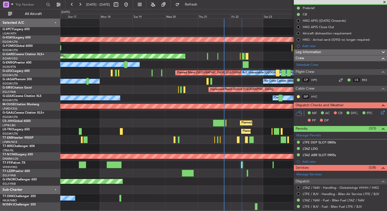
click at [380, 112] on icon at bounding box center [382, 112] width 4 height 4
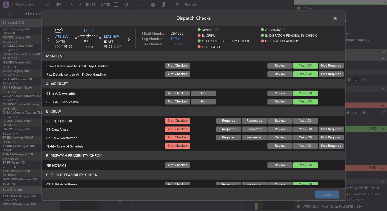
click at [302, 120] on button "Yes / OK" at bounding box center [305, 121] width 25 height 6
click at [302, 127] on button "Yes / OK" at bounding box center [305, 130] width 25 height 6
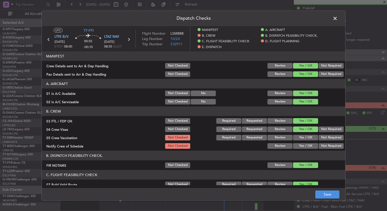
click at [301, 138] on button "Yes / OK" at bounding box center [305, 138] width 25 height 6
click at [301, 146] on button "Yes / OK" at bounding box center [305, 146] width 25 height 6
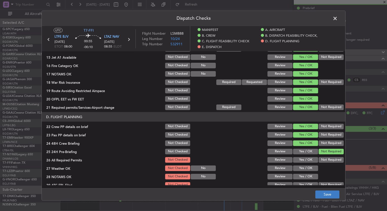
scroll to position [202, 0]
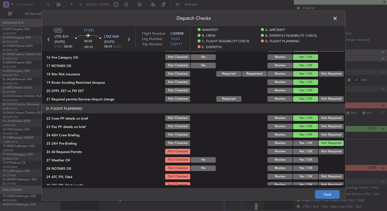
click at [321, 195] on button "Save" at bounding box center [327, 194] width 24 height 8
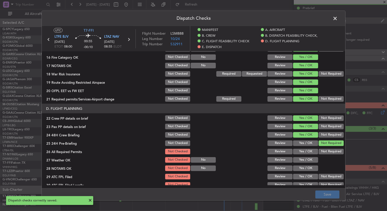
click at [337, 19] on span at bounding box center [337, 20] width 0 height 10
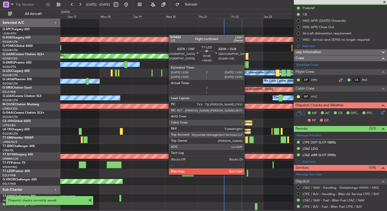
click at [246, 174] on div at bounding box center [247, 173] width 2 height 7
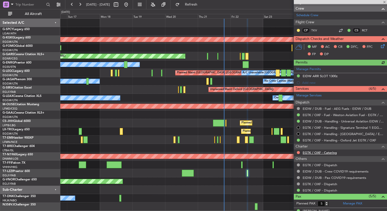
scroll to position [76, 0]
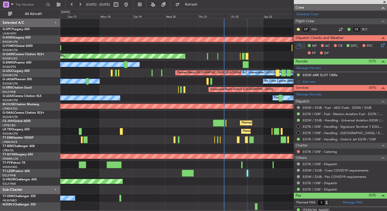
click at [296, 150] on div at bounding box center [298, 152] width 4 height 4
click at [297, 150] on button at bounding box center [298, 151] width 3 height 3
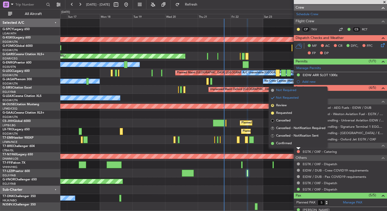
click at [295, 90] on span "Not Required" at bounding box center [286, 90] width 20 height 5
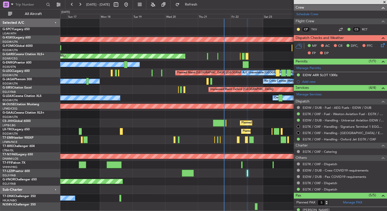
click at [380, 46] on icon at bounding box center [382, 44] width 4 height 4
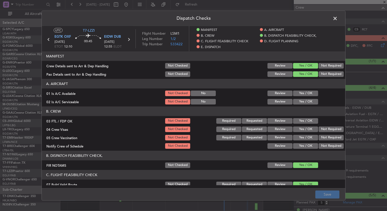
click at [302, 93] on button "Yes / OK" at bounding box center [305, 94] width 25 height 6
drag, startPoint x: 300, startPoint y: 100, endPoint x: 300, endPoint y: 111, distance: 11.1
click at [300, 100] on button "Yes / OK" at bounding box center [305, 102] width 25 height 6
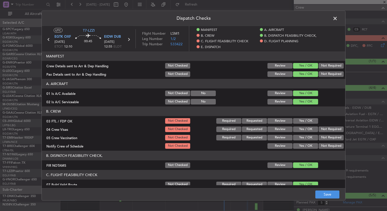
click at [301, 118] on button "Yes / OK" at bounding box center [305, 121] width 25 height 6
click at [303, 127] on button "Yes / OK" at bounding box center [305, 130] width 25 height 6
click at [303, 135] on button "Yes / OK" at bounding box center [305, 138] width 25 height 6
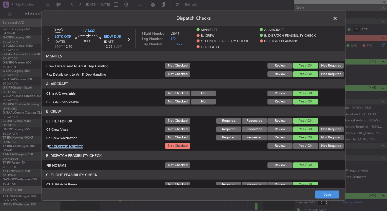
click at [303, 142] on section "B. CREW 03 FTL / FDP OK Not Checked Required Requested Review Yes / OK 04 Crew …" at bounding box center [193, 128] width 303 height 43
drag, startPoint x: 303, startPoint y: 142, endPoint x: 303, endPoint y: 146, distance: 4.1
click at [303, 146] on button "Yes / OK" at bounding box center [305, 146] width 25 height 6
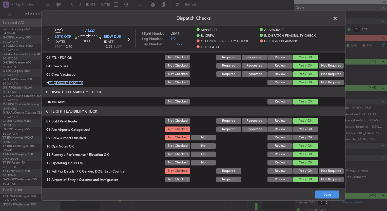
scroll to position [101, 0]
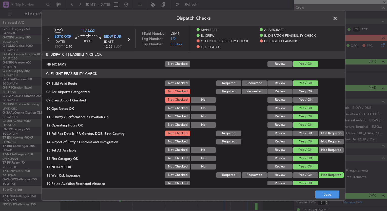
click at [300, 90] on button "Yes / OK" at bounding box center [305, 92] width 25 height 6
click at [300, 103] on div "Yes / OK" at bounding box center [305, 99] width 26 height 7
click at [299, 100] on button "Yes / OK" at bounding box center [305, 100] width 25 height 6
click at [303, 132] on button "Yes / OK" at bounding box center [305, 134] width 25 height 6
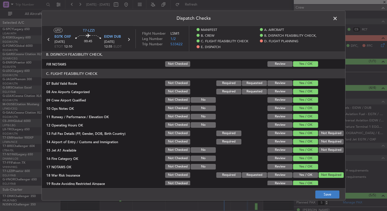
drag, startPoint x: 329, startPoint y: 190, endPoint x: 329, endPoint y: 194, distance: 3.5
click at [329, 191] on footer "Save" at bounding box center [193, 194] width 303 height 12
click at [329, 195] on button "Save" at bounding box center [327, 194] width 24 height 8
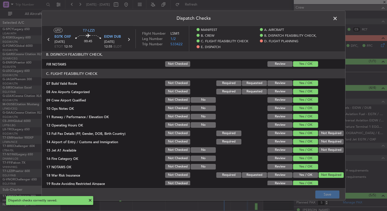
click at [337, 17] on span at bounding box center [337, 20] width 0 height 10
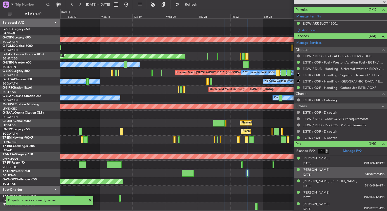
scroll to position [128, 0]
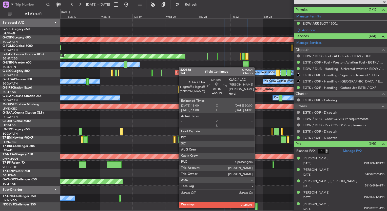
click at [257, 207] on div at bounding box center [256, 206] width 3 height 7
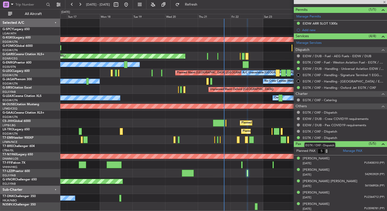
type input "+00:15"
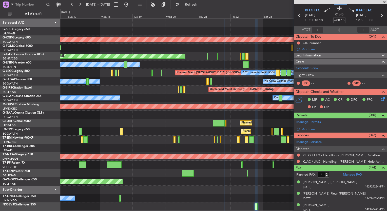
scroll to position [0, 0]
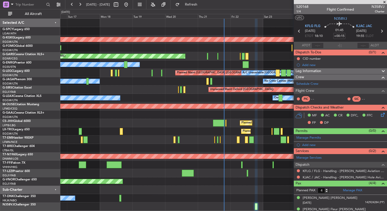
click at [383, 1] on span at bounding box center [384, 2] width 5 height 5
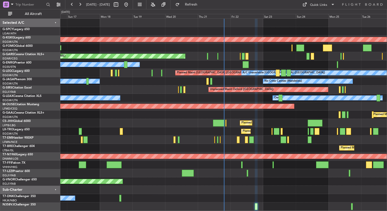
type input "0"
click at [79, 5] on button at bounding box center [80, 5] width 8 height 8
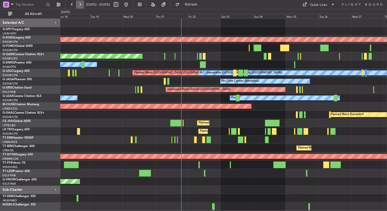
click at [79, 5] on button at bounding box center [80, 5] width 8 height 8
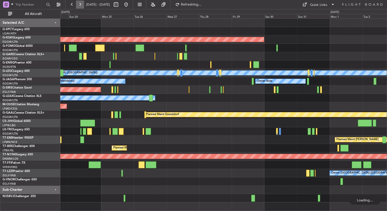
click at [79, 5] on button at bounding box center [80, 5] width 8 height 8
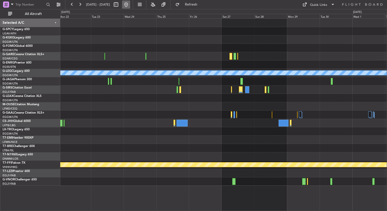
click at [130, 4] on button at bounding box center [126, 5] width 8 height 8
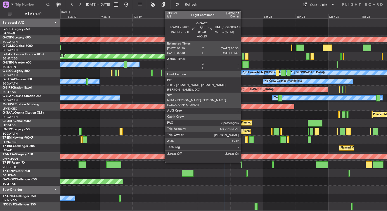
click at [243, 57] on div at bounding box center [242, 56] width 3 height 7
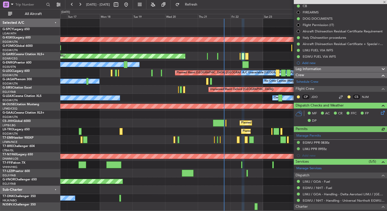
scroll to position [36, 0]
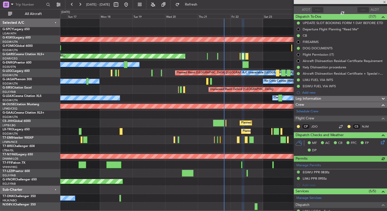
click at [356, 100] on div "Leg Information" at bounding box center [340, 99] width 93 height 6
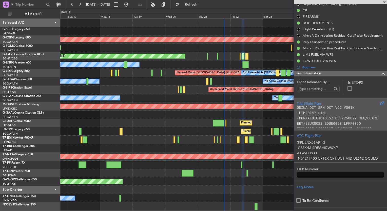
scroll to position [0, 0]
click at [384, 2] on div at bounding box center [340, 2] width 93 height 4
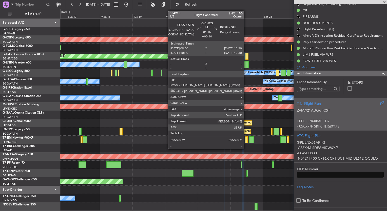
click at [246, 66] on div at bounding box center [245, 64] width 6 height 7
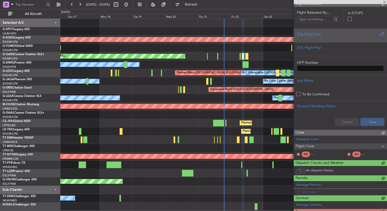
type input "+00:10"
type input "4"
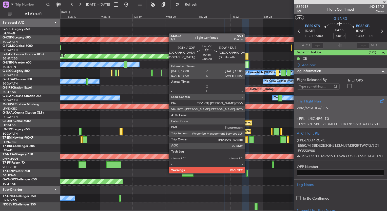
click at [247, 173] on div at bounding box center [247, 173] width 2 height 7
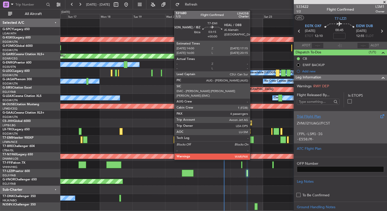
click at [252, 140] on div at bounding box center [251, 139] width 5 height 7
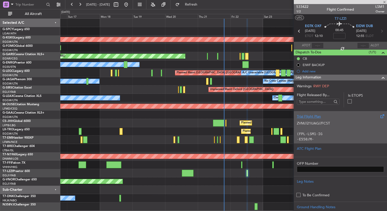
type input "4"
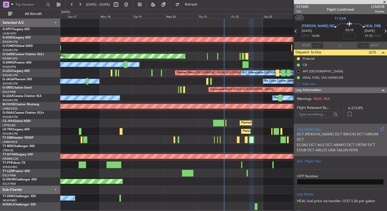
scroll to position [25, 0]
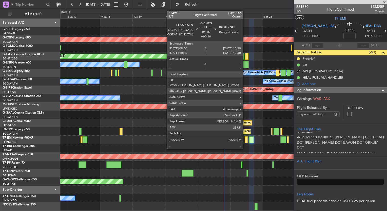
click at [245, 66] on div at bounding box center [245, 64] width 6 height 7
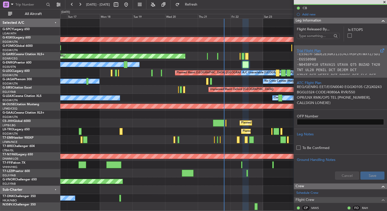
scroll to position [0, 0]
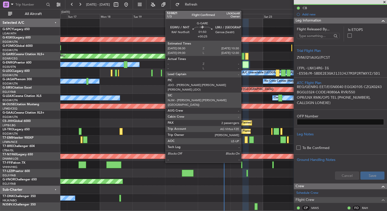
click at [243, 58] on div at bounding box center [242, 56] width 3 height 7
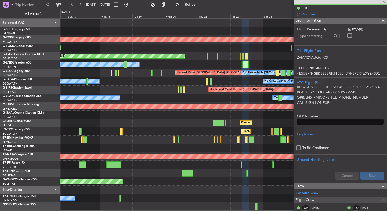
type input "+00:25"
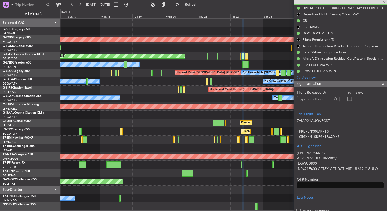
click at [383, 2] on div at bounding box center [340, 2] width 93 height 4
click at [384, 1] on div at bounding box center [340, 2] width 93 height 4
click at [383, 2] on span at bounding box center [384, 2] width 5 height 5
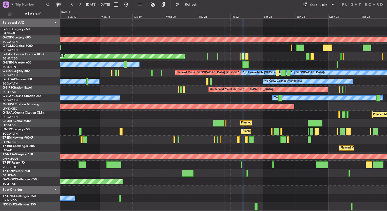
type input "0"
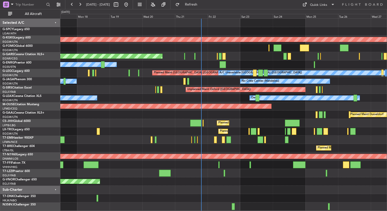
click at [239, 56] on div "AOG Maint Istanbul (Ataturk) Planned Maint Windsor Locks (Bradley Intl) Unplann…" at bounding box center [223, 115] width 326 height 192
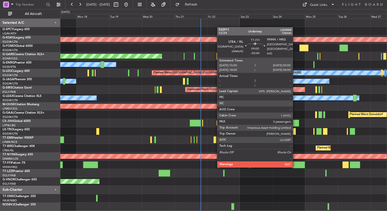
click at [295, 167] on div at bounding box center [298, 164] width 12 height 7
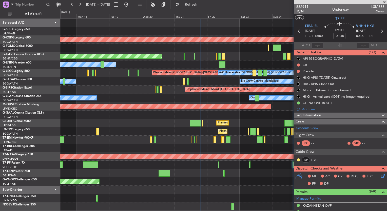
click at [223, 164] on div at bounding box center [223, 165] width 326 height 8
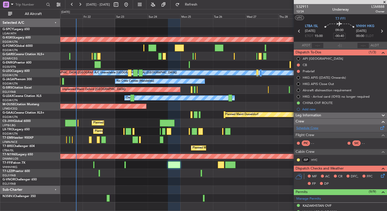
click at [308, 130] on link "Schedule Crew" at bounding box center [307, 128] width 22 height 5
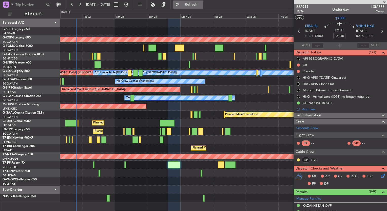
click at [199, 8] on button "Refresh" at bounding box center [188, 5] width 30 height 8
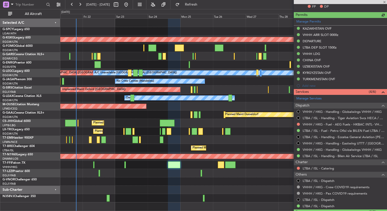
scroll to position [223, 0]
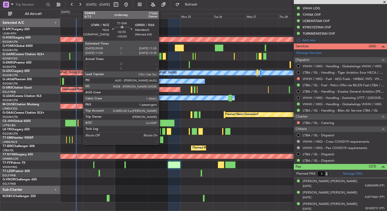
click at [161, 139] on div at bounding box center [162, 139] width 4 height 7
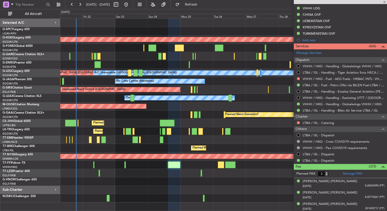
type input "1"
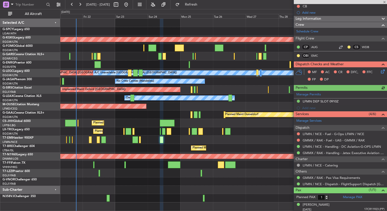
scroll to position [60, 0]
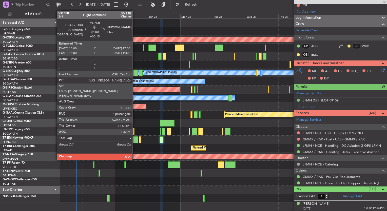
click at [135, 141] on div at bounding box center [135, 139] width 6 height 7
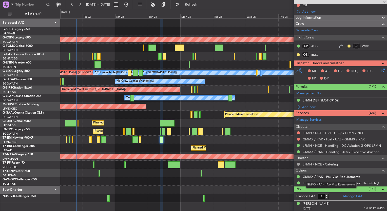
type input "+00:15"
type input "4"
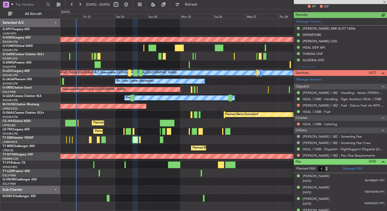
scroll to position [158, 0]
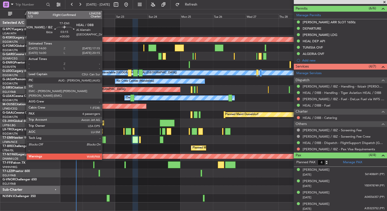
click at [104, 141] on div at bounding box center [103, 139] width 5 height 7
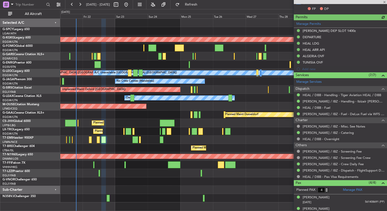
scroll to position [177, 0]
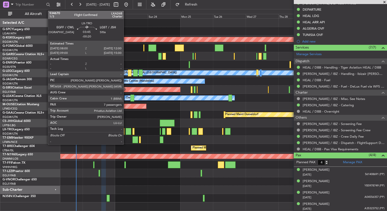
click at [126, 131] on div at bounding box center [128, 131] width 6 height 7
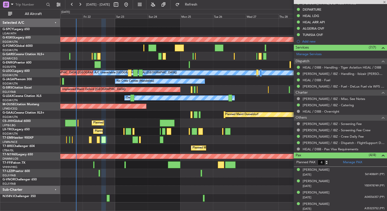
type input "-00:20"
type input "7"
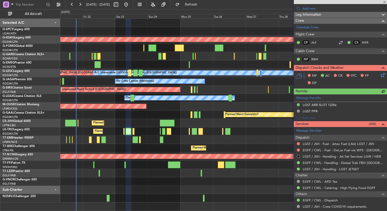
scroll to position [180, 0]
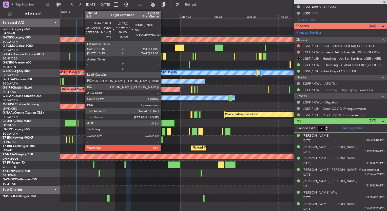
click at [163, 132] on div at bounding box center [163, 131] width 3 height 7
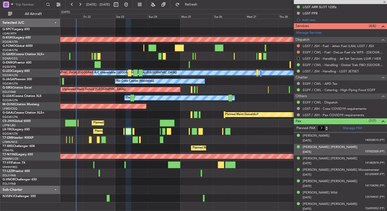
type input "9"
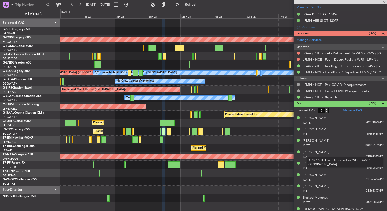
scroll to position [159, 0]
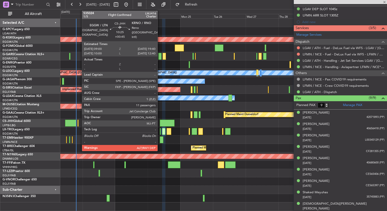
click at [160, 123] on div at bounding box center [167, 123] width 15 height 7
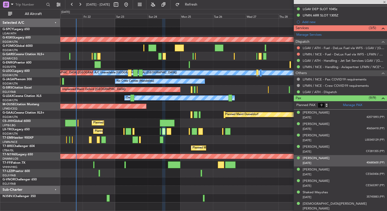
type input "+00:45"
type input "11"
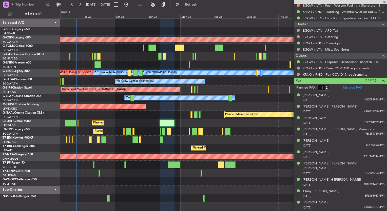
scroll to position [256, 0]
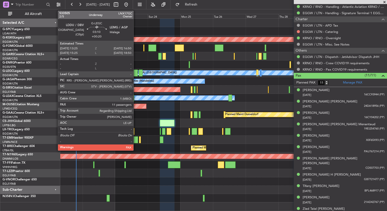
click at [136, 74] on div at bounding box center [135, 73] width 5 height 7
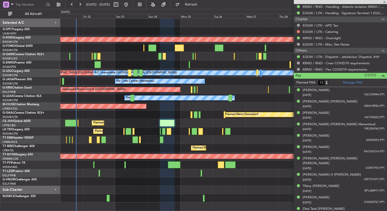
type input "+00:20"
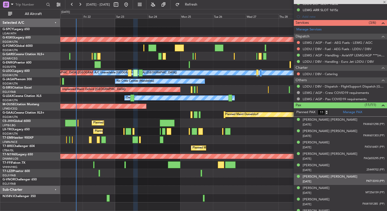
scroll to position [199, 0]
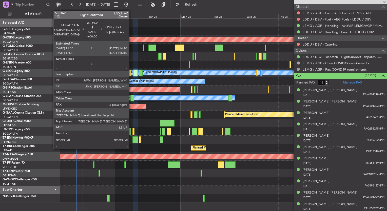
click at [131, 99] on div at bounding box center [132, 98] width 4 height 7
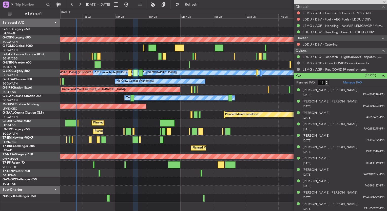
type input "2"
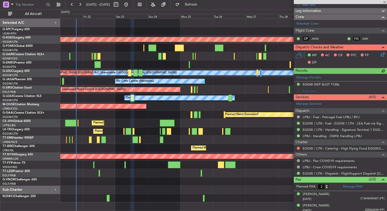
scroll to position [75, 0]
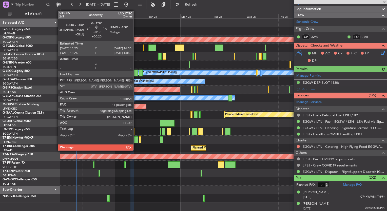
click at [135, 72] on div at bounding box center [135, 73] width 5 height 7
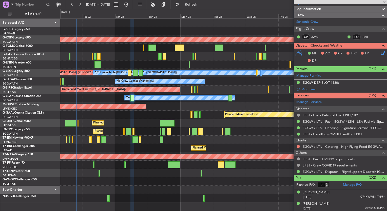
type input "+00:20"
type input "11"
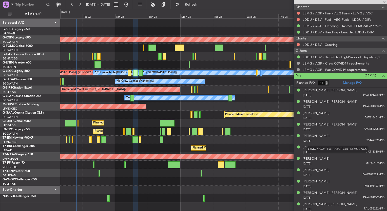
scroll to position [199, 0]
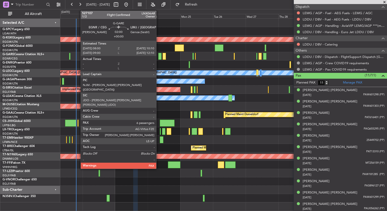
click at [158, 57] on div at bounding box center [159, 56] width 3 height 7
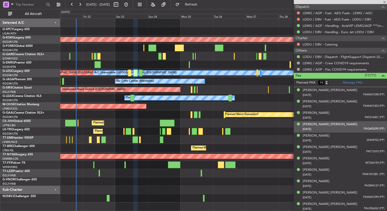
type input "6"
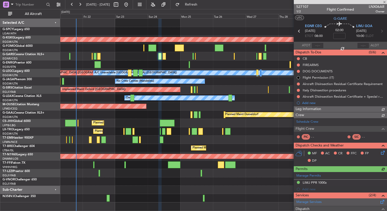
scroll to position [145, 0]
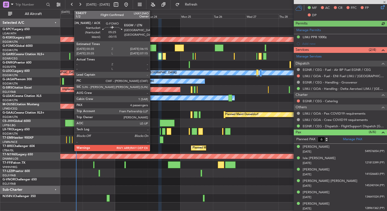
click at [152, 45] on div at bounding box center [152, 48] width 8 height 7
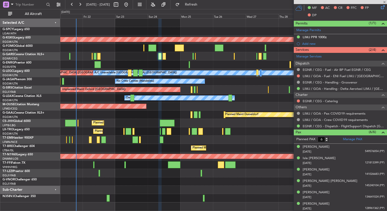
type input "-00:15"
type input "4"
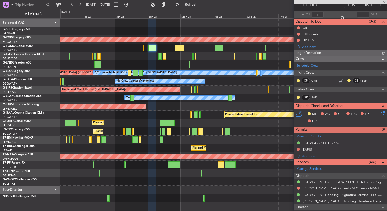
scroll to position [120, 0]
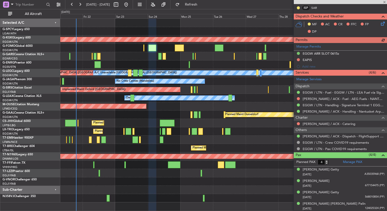
click at [218, 47] on div at bounding box center [219, 48] width 9 height 7
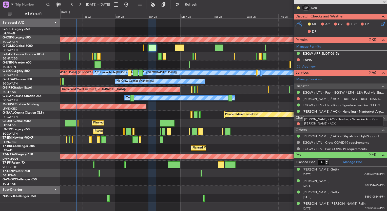
type input "1"
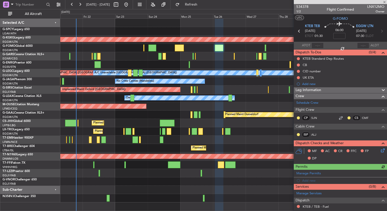
scroll to position [75, 0]
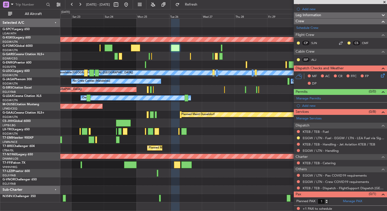
click at [187, 61] on div "AOG Maint [GEOGRAPHIC_DATA] (Ataturk) Unplanned Maint [PERSON_NAME] A/C Unavail…" at bounding box center [223, 111] width 326 height 184
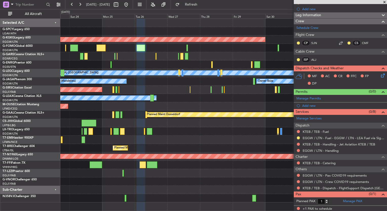
click at [120, 58] on div "AOG Maint Istanbul (Ataturk) A/C Unavailable London (Luton) Planned Maint Londo…" at bounding box center [223, 111] width 326 height 184
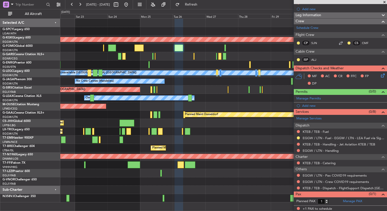
click at [159, 53] on div "Unplanned Maint [PERSON_NAME]" at bounding box center [223, 56] width 326 height 8
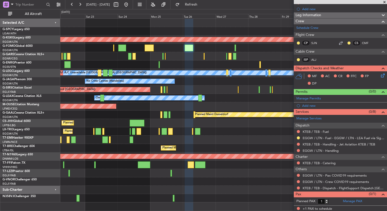
click at [125, 54] on div "Unplanned Maint [PERSON_NAME]" at bounding box center [223, 56] width 326 height 8
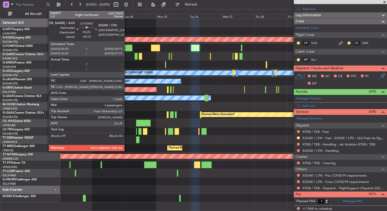
click at [127, 50] on div at bounding box center [128, 48] width 8 height 7
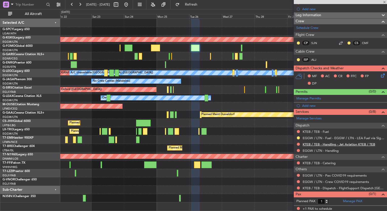
type input "-00:15"
type input "4"
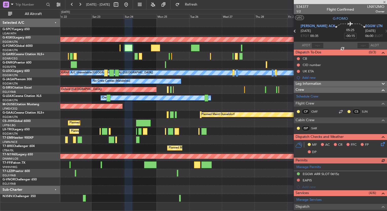
scroll to position [120, 0]
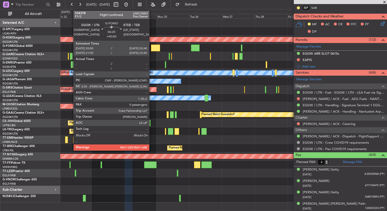
click at [151, 49] on div at bounding box center [155, 48] width 9 height 7
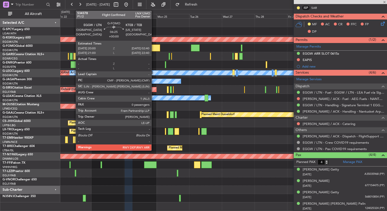
type input "0"
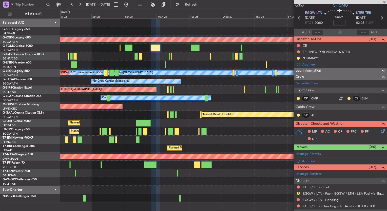
scroll to position [0, 0]
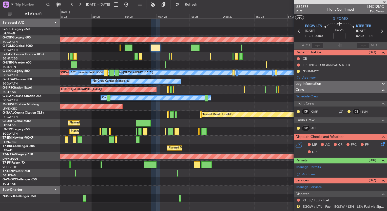
click at [384, 4] on span at bounding box center [384, 2] width 5 height 5
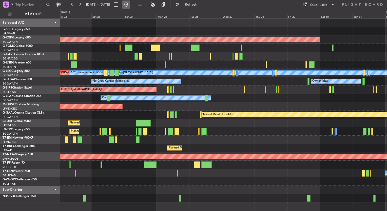
click at [130, 6] on button at bounding box center [126, 5] width 8 height 8
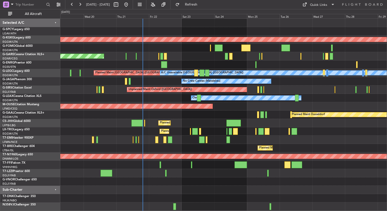
click at [103, 62] on div "Owner" at bounding box center [223, 64] width 326 height 8
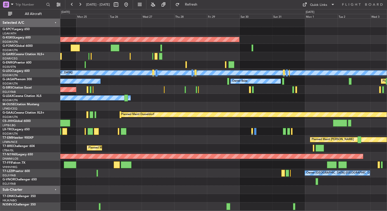
click at [83, 75] on div "A/C Unavailable [GEOGRAPHIC_DATA] ([GEOGRAPHIC_DATA])" at bounding box center [350, 73] width 723 height 5
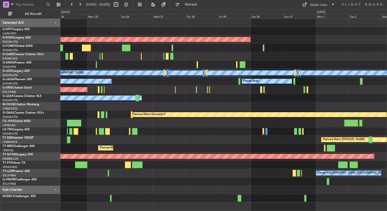
click at [190, 127] on div "Planned Maint [GEOGRAPHIC_DATA] ([GEOGRAPHIC_DATA])" at bounding box center [223, 123] width 326 height 8
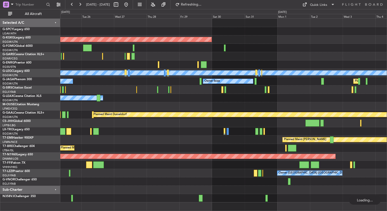
click at [197, 59] on div at bounding box center [223, 56] width 326 height 8
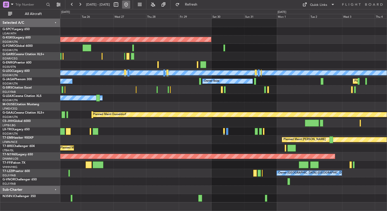
click at [130, 6] on button at bounding box center [126, 5] width 8 height 8
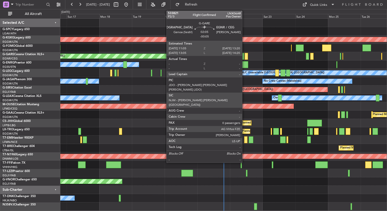
click at [244, 56] on div at bounding box center [245, 56] width 3 height 7
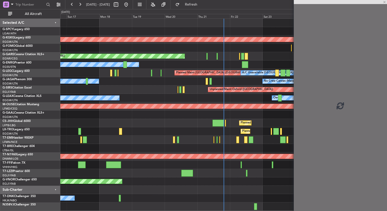
click at [241, 56] on div at bounding box center [242, 56] width 3 height 7
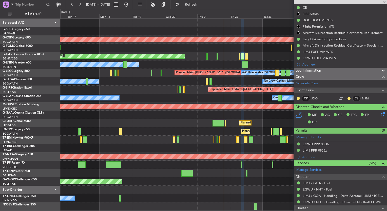
scroll to position [76, 0]
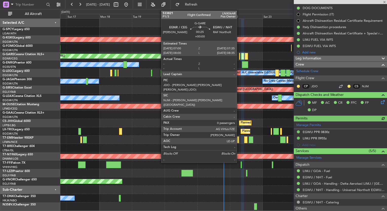
click at [239, 56] on div at bounding box center [239, 56] width 1 height 7
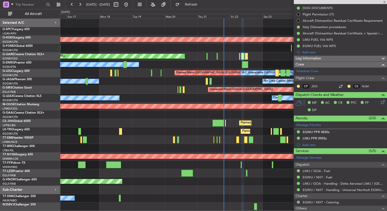
type input "0"
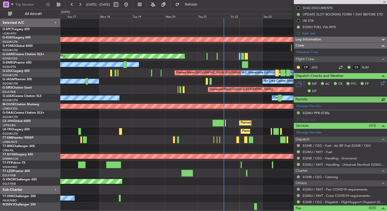
scroll to position [71, 0]
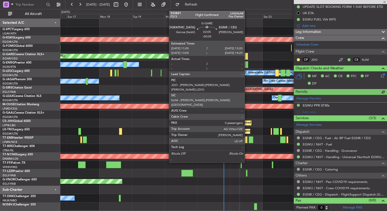
click at [245, 57] on div at bounding box center [245, 56] width 3 height 7
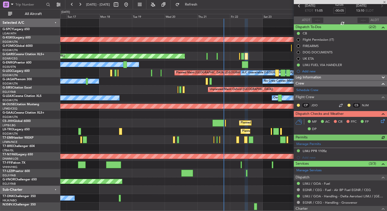
scroll to position [51, 0]
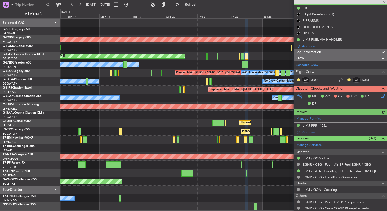
click at [380, 96] on icon at bounding box center [382, 95] width 4 height 4
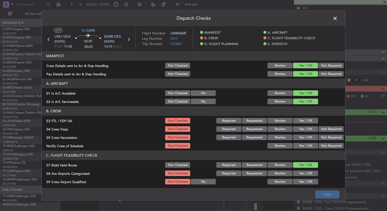
click at [299, 123] on button "Yes / OK" at bounding box center [305, 121] width 25 height 6
click at [299, 130] on button "Yes / OK" at bounding box center [305, 129] width 25 height 6
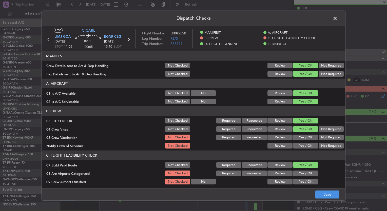
click at [299, 137] on button "Yes / OK" at bounding box center [305, 138] width 25 height 6
click at [299, 140] on button "Yes / OK" at bounding box center [305, 138] width 25 height 6
click at [299, 146] on button "Yes / OK" at bounding box center [305, 146] width 25 height 6
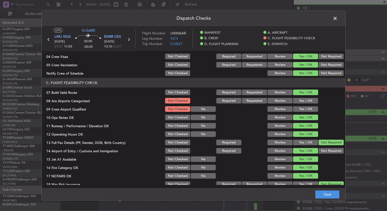
scroll to position [76, 0]
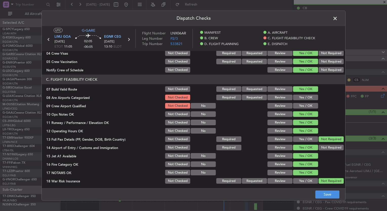
click at [297, 94] on div "Yes / OK" at bounding box center [305, 97] width 26 height 7
click at [300, 99] on button "Yes / OK" at bounding box center [305, 98] width 25 height 6
click at [301, 106] on button "Yes / OK" at bounding box center [305, 106] width 25 height 6
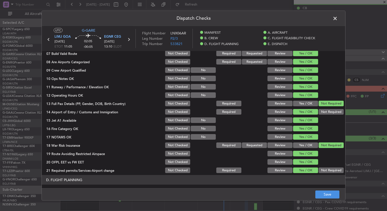
scroll to position [152, 0]
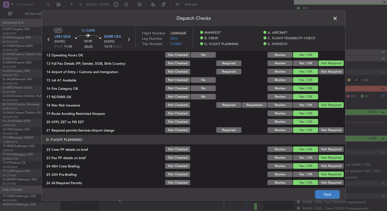
click at [325, 198] on button "Save" at bounding box center [327, 194] width 24 height 8
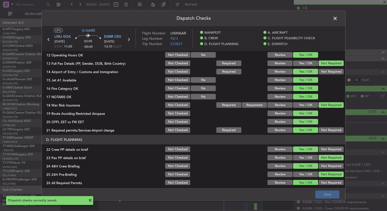
click at [337, 18] on span at bounding box center [337, 20] width 0 height 10
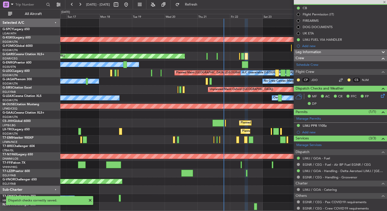
type input "+00:10"
type input "4"
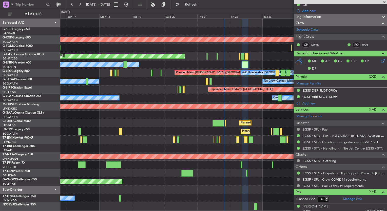
scroll to position [0, 0]
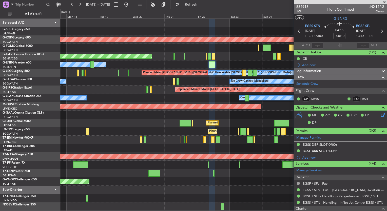
click at [107, 67] on div "Owner" at bounding box center [223, 64] width 326 height 8
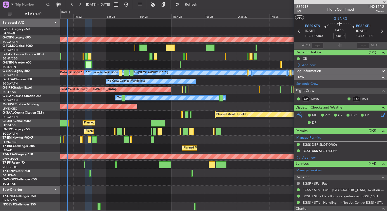
click at [139, 65] on div "Owner" at bounding box center [223, 64] width 326 height 8
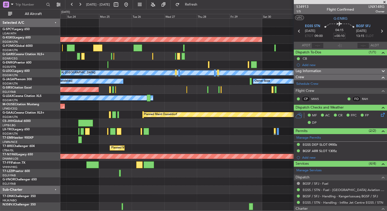
click at [138, 64] on div at bounding box center [223, 64] width 326 height 8
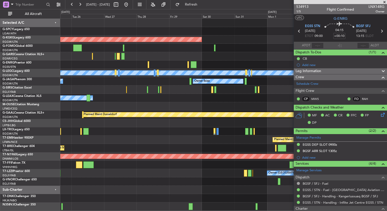
click at [160, 63] on div "AOG Maint Istanbul (Ataturk) A/C Unavailable London (Luton) No Crew Cannes (Man…" at bounding box center [223, 115] width 326 height 192
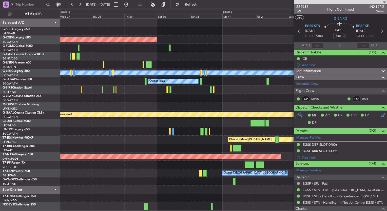
click at [176, 63] on div at bounding box center [223, 64] width 326 height 8
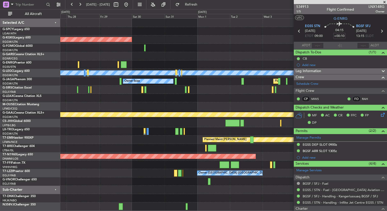
click at [148, 59] on div at bounding box center [223, 56] width 326 height 8
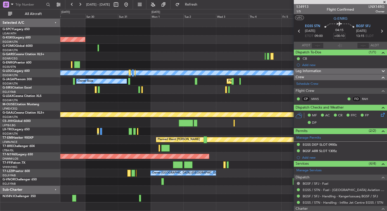
click at [130, 5] on div at bounding box center [121, 5] width 18 height 8
click at [130, 6] on button at bounding box center [126, 5] width 8 height 8
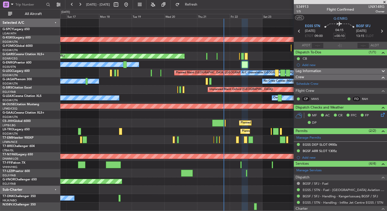
click at [383, 2] on span at bounding box center [384, 2] width 5 height 5
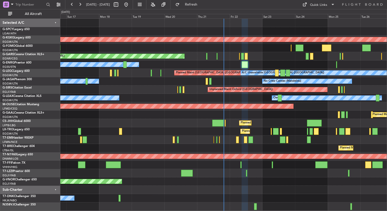
type input "0"
click at [235, 138] on div at bounding box center [223, 140] width 326 height 8
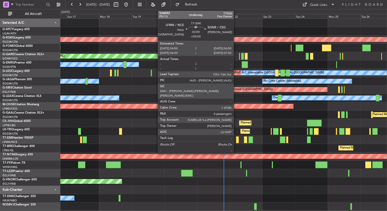
click at [236, 138] on div at bounding box center [237, 139] width 3 height 7
click at [236, 139] on div at bounding box center [237, 139] width 3 height 7
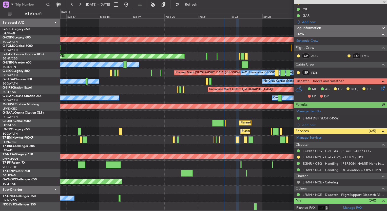
scroll to position [56, 0]
click at [380, 88] on icon at bounding box center [382, 88] width 4 height 4
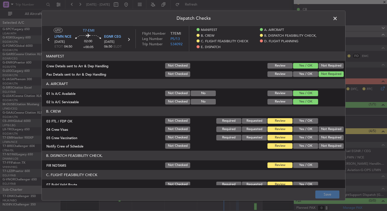
click at [300, 120] on button "Yes / OK" at bounding box center [305, 121] width 25 height 6
click at [301, 128] on button "Yes / OK" at bounding box center [305, 130] width 25 height 6
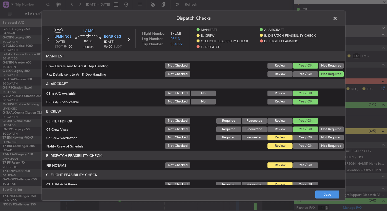
click at [305, 137] on button "Yes / OK" at bounding box center [305, 138] width 25 height 6
click at [304, 145] on button "Yes / OK" at bounding box center [305, 146] width 25 height 6
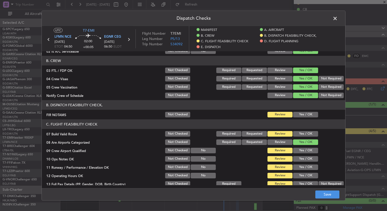
scroll to position [76, 0]
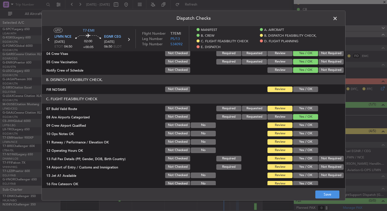
click at [298, 126] on button "Yes / OK" at bounding box center [305, 125] width 25 height 6
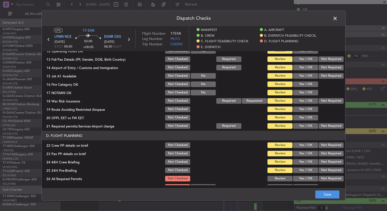
scroll to position [177, 0]
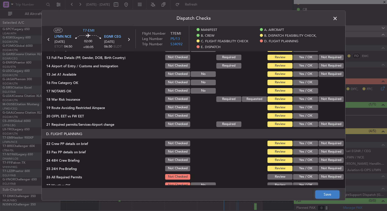
click at [330, 195] on button "Save" at bounding box center [327, 194] width 24 height 8
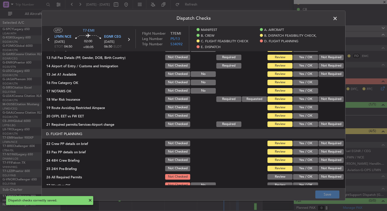
click at [337, 18] on span at bounding box center [337, 20] width 0 height 10
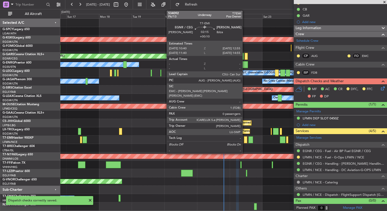
click at [244, 140] on div at bounding box center [245, 139] width 3 height 7
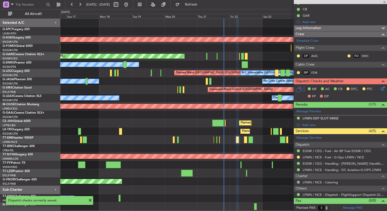
type input "+00:10"
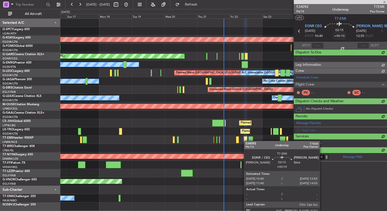
scroll to position [0, 0]
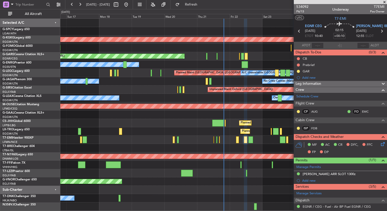
click at [253, 140] on div at bounding box center [223, 140] width 326 height 8
click at [251, 140] on div at bounding box center [250, 139] width 5 height 7
type input "4"
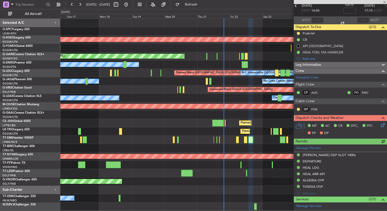
scroll to position [51, 0]
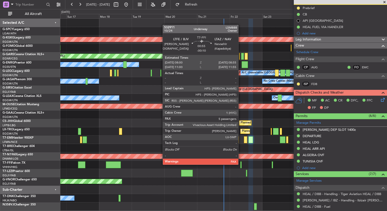
click at [240, 164] on div at bounding box center [240, 164] width 1 height 7
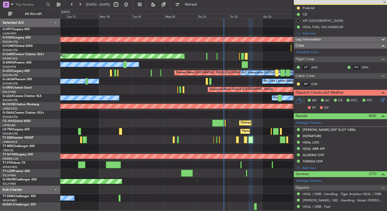
type input "-00:10"
type input "5"
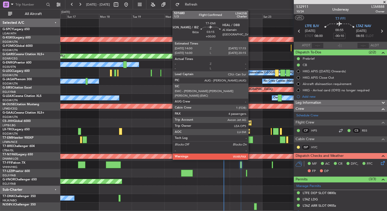
click at [250, 142] on div at bounding box center [250, 139] width 5 height 7
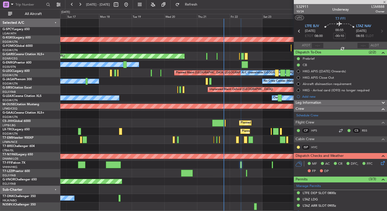
type input "4"
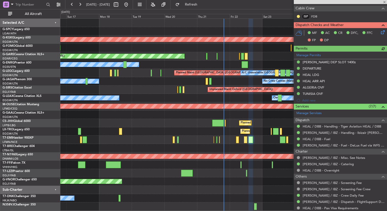
scroll to position [127, 0]
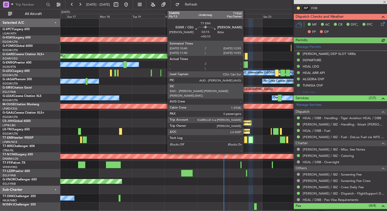
click at [245, 142] on div at bounding box center [245, 139] width 3 height 7
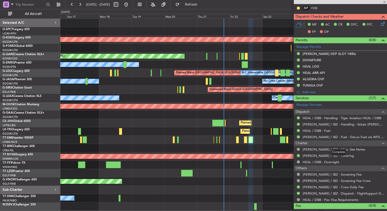
type input "+00:10"
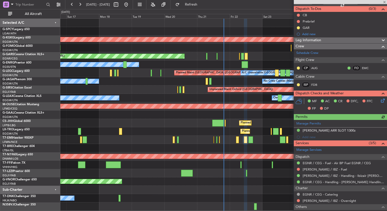
scroll to position [51, 0]
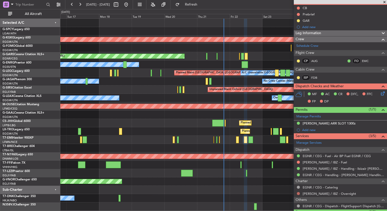
click at [297, 194] on button at bounding box center [298, 193] width 3 height 3
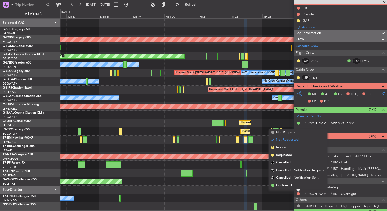
click at [271, 118] on div "Planned Maint Dusseldorf Planned Maint" at bounding box center [223, 115] width 326 height 8
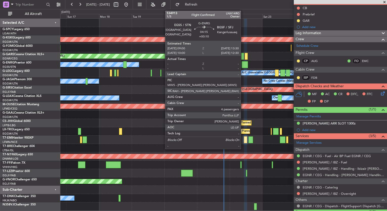
click at [243, 62] on div at bounding box center [244, 64] width 6 height 7
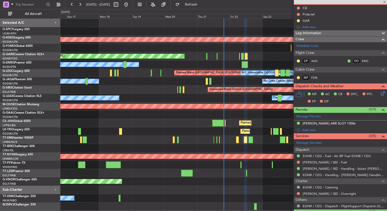
type input "4"
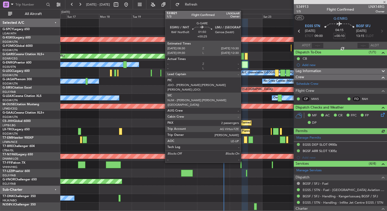
click at [243, 55] on div at bounding box center [242, 56] width 3 height 7
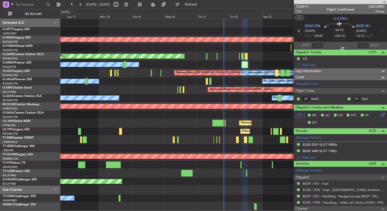
type input "+00:25"
type input "2"
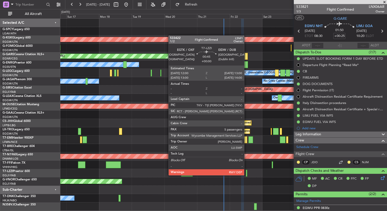
click at [246, 175] on div at bounding box center [247, 173] width 2 height 7
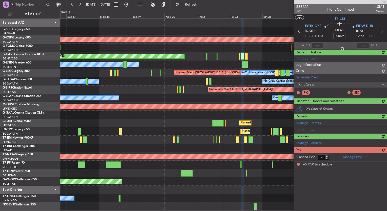
type input "5"
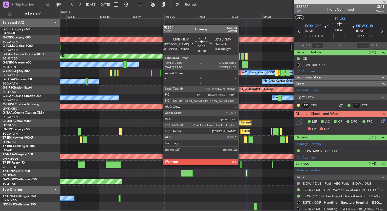
click at [240, 164] on div at bounding box center [240, 164] width 1 height 7
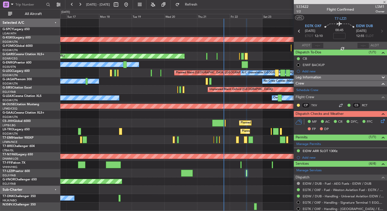
type input "-00:10"
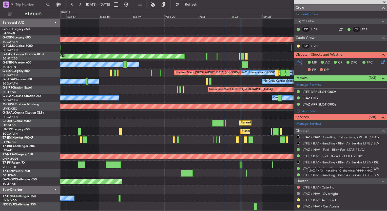
scroll to position [127, 0]
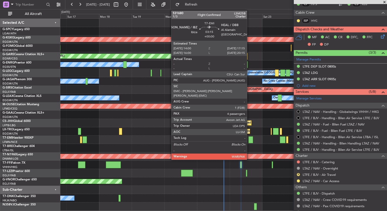
click at [249, 141] on div at bounding box center [250, 139] width 5 height 7
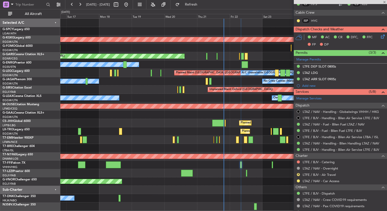
type input "4"
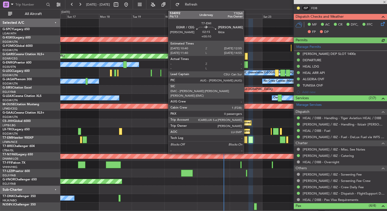
click at [246, 138] on div at bounding box center [245, 139] width 3 height 7
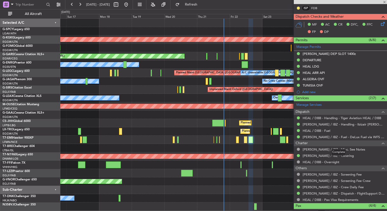
type input "+00:10"
type input "0"
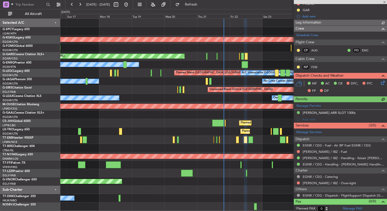
scroll to position [62, 0]
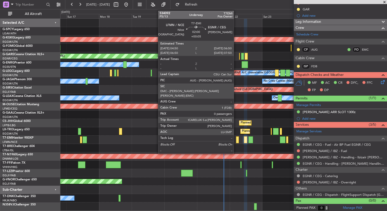
click at [236, 141] on div at bounding box center [237, 139] width 3 height 7
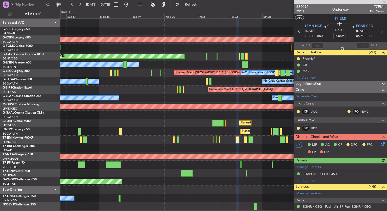
scroll to position [51, 0]
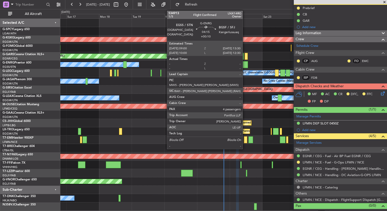
click at [245, 63] on div at bounding box center [244, 64] width 6 height 7
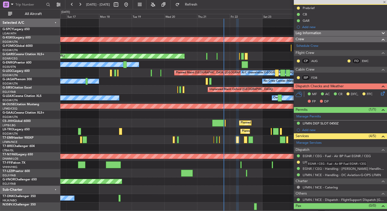
type input "+00:10"
type input "4"
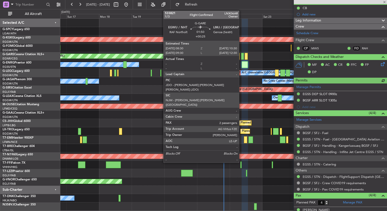
click at [241, 56] on div at bounding box center [242, 56] width 3 height 7
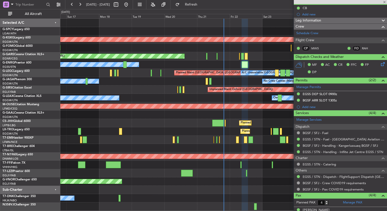
type input "+00:25"
type input "2"
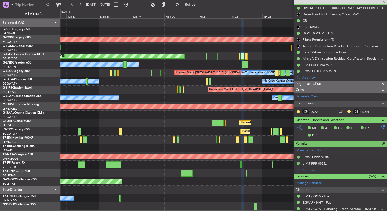
scroll to position [127, 0]
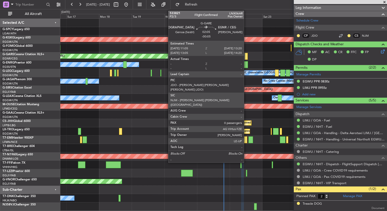
click at [246, 57] on div at bounding box center [245, 56] width 3 height 7
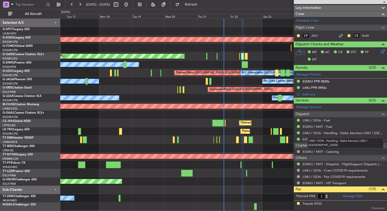
type input "-00:05"
type input "0"
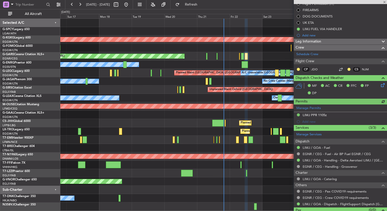
scroll to position [71, 0]
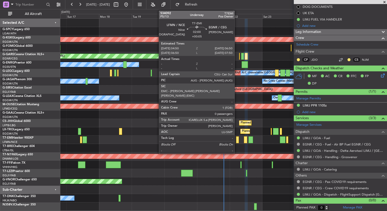
click at [237, 140] on div at bounding box center [237, 139] width 3 height 7
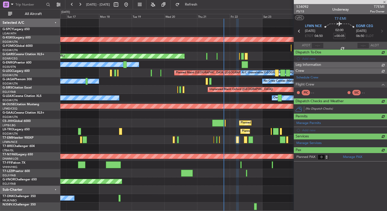
scroll to position [0, 0]
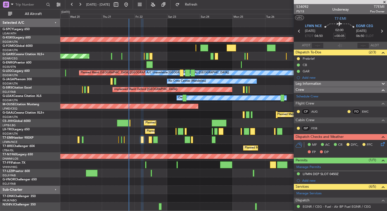
click at [132, 169] on div "AOG Maint Istanbul (Ataturk) Unplanned Maint Chester Owner A/C Unavailable Lond…" at bounding box center [223, 115] width 326 height 192
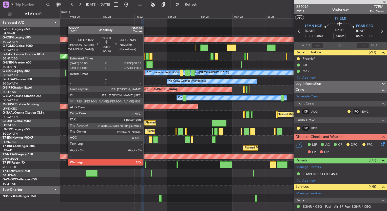
click at [145, 165] on div at bounding box center [145, 164] width 1 height 7
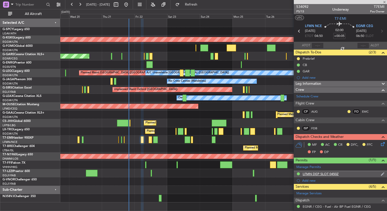
type input "-00:10"
type input "5"
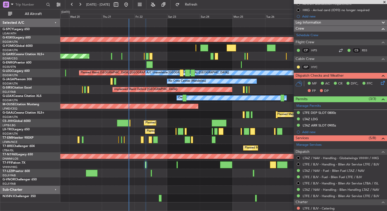
scroll to position [152, 0]
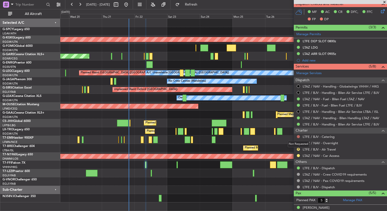
click at [297, 135] on button at bounding box center [298, 136] width 3 height 3
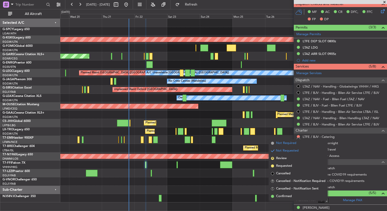
click at [293, 143] on span "Not Required" at bounding box center [286, 143] width 20 height 5
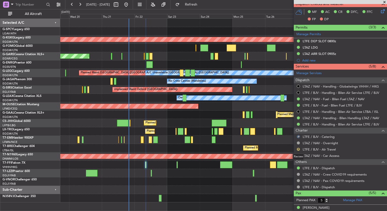
click at [298, 149] on button "R" at bounding box center [298, 149] width 3 height 3
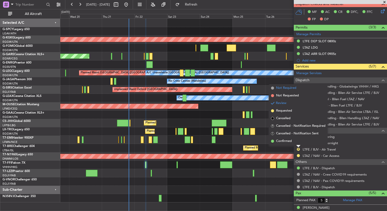
click at [289, 89] on span "Not Required" at bounding box center [286, 88] width 20 height 5
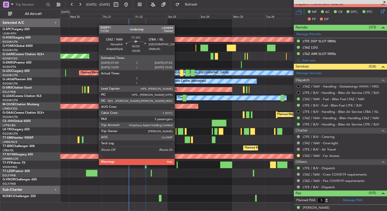
click at [177, 164] on div at bounding box center [176, 164] width 1 height 7
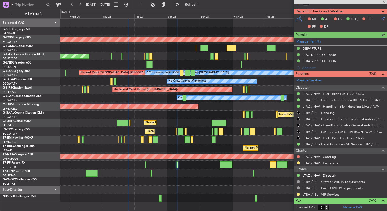
scroll to position [127, 0]
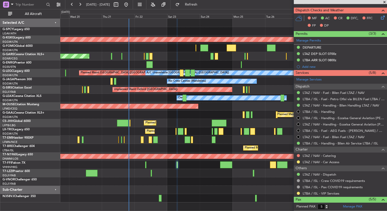
click at [296, 155] on div at bounding box center [298, 156] width 4 height 4
click at [297, 155] on button at bounding box center [298, 155] width 3 height 3
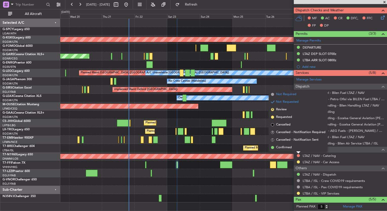
click at [284, 93] on span "Not Required" at bounding box center [286, 94] width 20 height 5
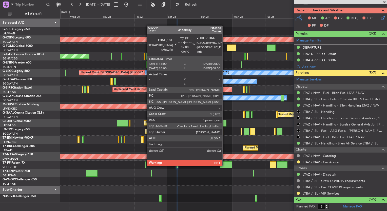
click at [224, 165] on div at bounding box center [226, 164] width 12 height 7
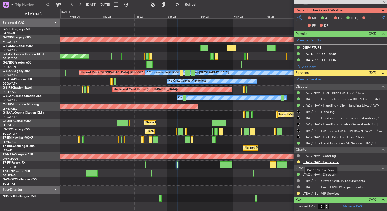
type input "-00:40"
type input "3"
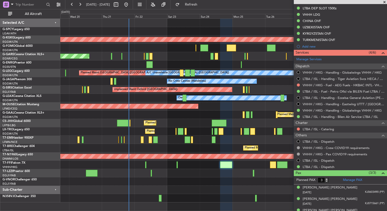
scroll to position [223, 0]
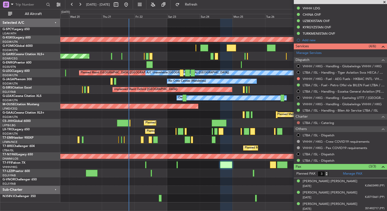
click at [298, 121] on button at bounding box center [298, 122] width 3 height 3
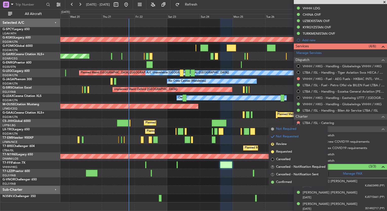
click at [277, 130] on span "Not Required" at bounding box center [286, 129] width 20 height 5
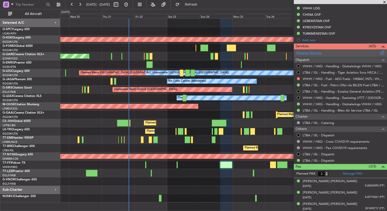
click at [312, 53] on link "Manage Services" at bounding box center [308, 53] width 25 height 5
click at [200, 7] on button "Refresh" at bounding box center [188, 5] width 30 height 8
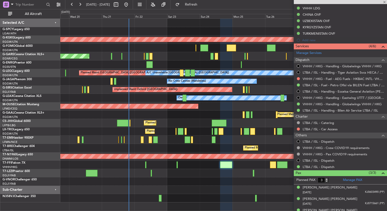
click at [296, 129] on nimbus-traffic-light at bounding box center [298, 129] width 4 height 4
click at [299, 128] on button at bounding box center [298, 129] width 3 height 3
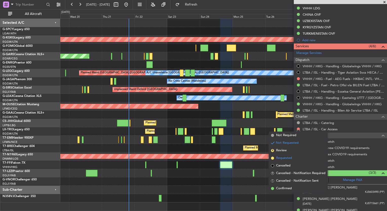
click at [287, 158] on span "Requested" at bounding box center [284, 158] width 16 height 5
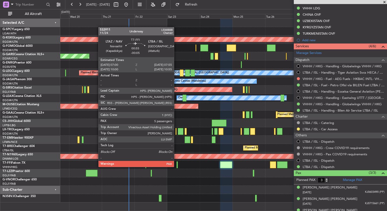
click at [176, 166] on div at bounding box center [176, 164] width 1 height 7
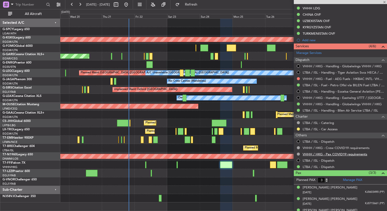
type input "-00:05"
type input "5"
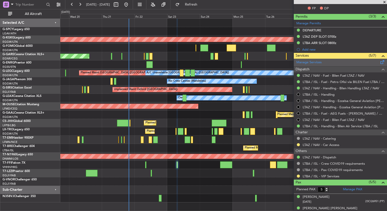
scroll to position [152, 0]
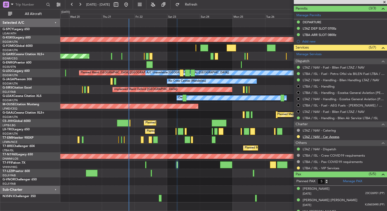
click at [328, 137] on link "LTAZ / NAV - Car Access" at bounding box center [320, 137] width 37 height 4
click at [202, 6] on span "Refresh" at bounding box center [190, 5] width 21 height 4
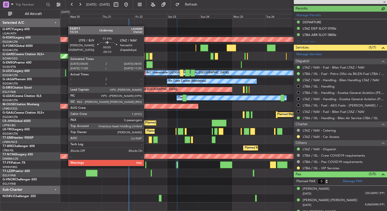
click at [146, 165] on div at bounding box center [145, 164] width 1 height 7
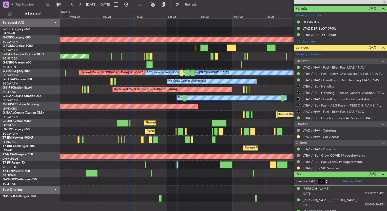
type input "-00:10"
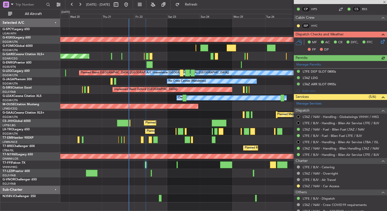
scroll to position [127, 0]
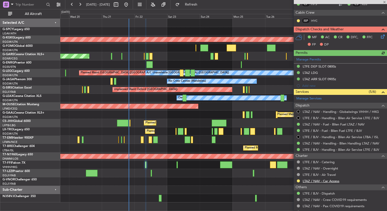
click at [314, 180] on link "LTAZ / NAV - Car Access" at bounding box center [320, 181] width 37 height 4
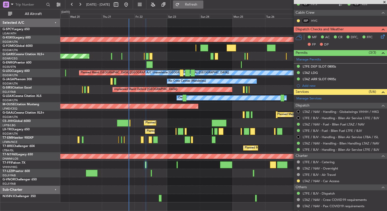
click at [202, 6] on span "Refresh" at bounding box center [190, 5] width 21 height 4
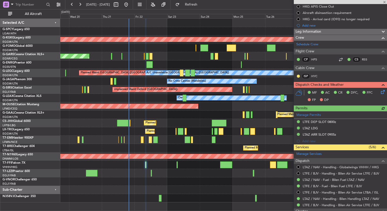
scroll to position [25, 0]
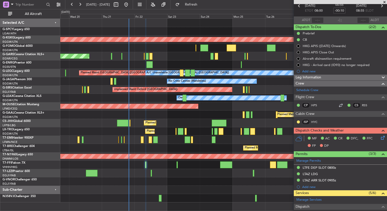
click at [384, 3] on span at bounding box center [384, 2] width 5 height 5
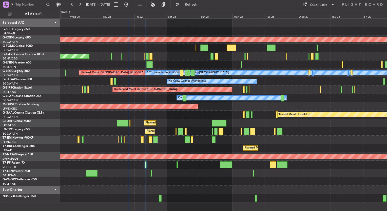
type input "0"
click at [82, 7] on button at bounding box center [80, 5] width 8 height 8
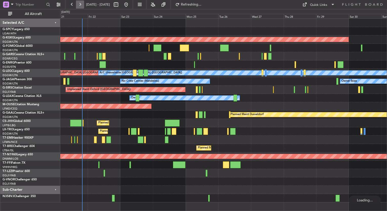
click at [82, 7] on button at bounding box center [80, 5] width 8 height 8
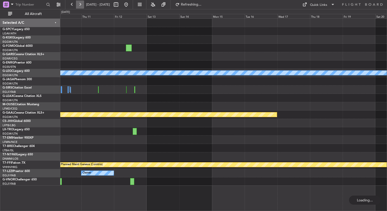
click at [82, 7] on button at bounding box center [80, 5] width 8 height 8
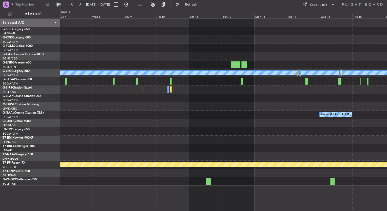
click at [103, 104] on div at bounding box center [223, 106] width 326 height 8
click at [130, 8] on button at bounding box center [126, 5] width 8 height 8
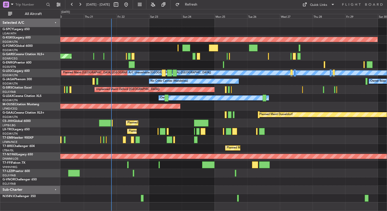
click at [208, 120] on div "Planned Maint [GEOGRAPHIC_DATA] ([GEOGRAPHIC_DATA])" at bounding box center [223, 123] width 326 height 8
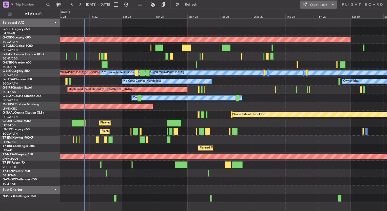
click at [317, 5] on div "Quick Links" at bounding box center [318, 5] width 17 height 5
click at [309, 17] on button "Trip Builder" at bounding box center [319, 17] width 38 height 12
click at [130, 7] on button at bounding box center [126, 5] width 8 height 8
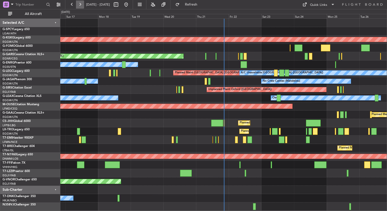
click at [81, 5] on button at bounding box center [80, 5] width 8 height 8
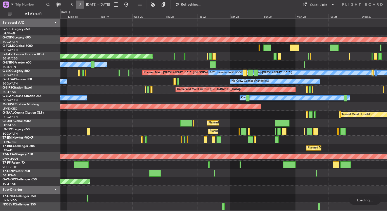
click at [81, 5] on button at bounding box center [80, 5] width 8 height 8
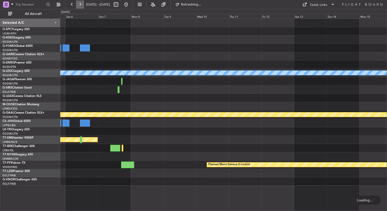
click at [81, 5] on button at bounding box center [80, 5] width 8 height 8
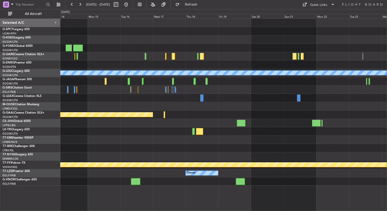
click at [142, 67] on div at bounding box center [223, 64] width 326 height 8
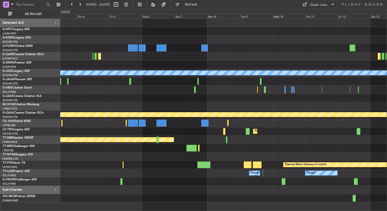
click at [188, 106] on div "A/C Unavailable London (Luton) Planned Maint London (Luton) Planned Maint Dusse…" at bounding box center [223, 111] width 326 height 184
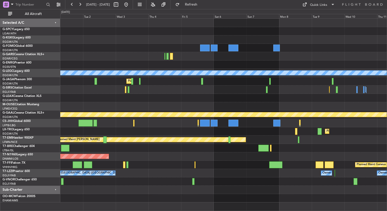
click at [189, 107] on div at bounding box center [223, 106] width 326 height 8
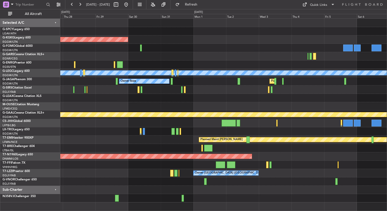
click at [197, 106] on div at bounding box center [223, 106] width 326 height 8
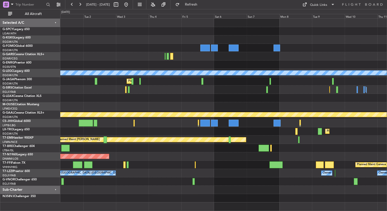
click at [1, 97] on div "AOG Maint Istanbul (Ataturk) A/C Unavailable London (Luton) Planned Maint Londo…" at bounding box center [193, 110] width 387 height 202
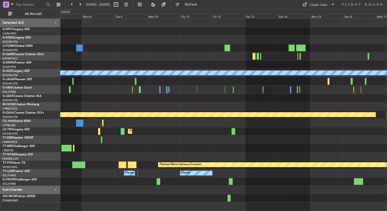
click at [12, 102] on div "A/C Unavailable London (Luton) Planned Maint Dusseldorf Planned Maint Dusseldor…" at bounding box center [193, 110] width 387 height 202
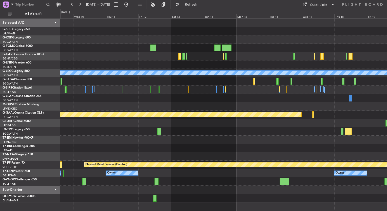
click at [88, 99] on div at bounding box center [223, 98] width 326 height 8
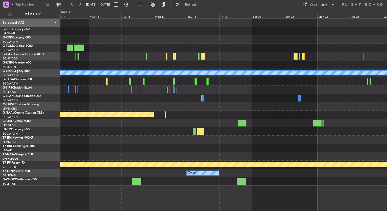
click at [165, 177] on div "Owner Owner" at bounding box center [223, 173] width 326 height 8
click at [130, 7] on button at bounding box center [126, 5] width 8 height 8
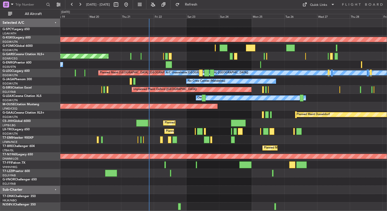
click at [106, 41] on div "AOG Maint Istanbul (Ataturk) Planned Maint Windsor Locks (Bradley Intl) Unplann…" at bounding box center [223, 115] width 326 height 192
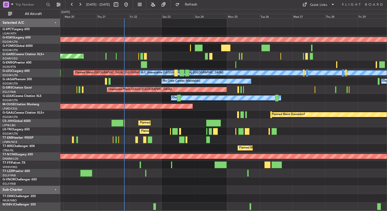
click at [163, 55] on div "Unplanned Maint [PERSON_NAME]" at bounding box center [223, 56] width 326 height 8
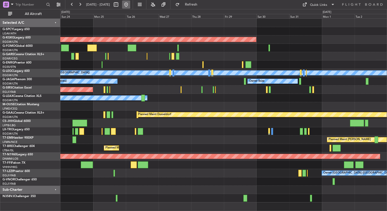
click at [130, 6] on button at bounding box center [126, 5] width 8 height 8
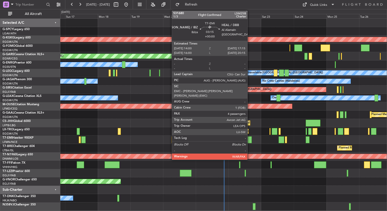
click at [249, 139] on div at bounding box center [249, 139] width 5 height 7
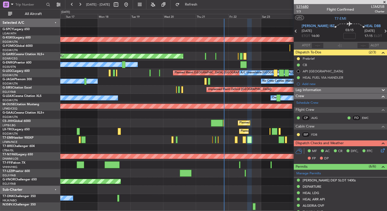
click at [307, 6] on span "531680" at bounding box center [302, 6] width 12 height 5
click at [82, 4] on button at bounding box center [80, 5] width 8 height 8
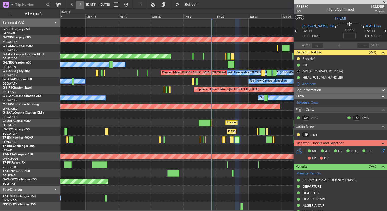
click at [82, 4] on button at bounding box center [80, 5] width 8 height 8
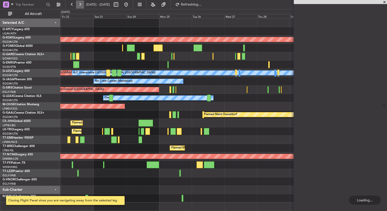
click at [82, 4] on button at bounding box center [80, 5] width 8 height 8
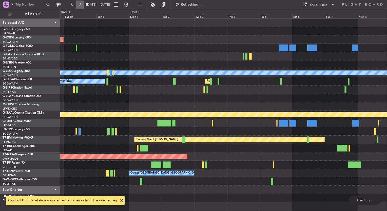
click at [82, 4] on button at bounding box center [80, 5] width 8 height 8
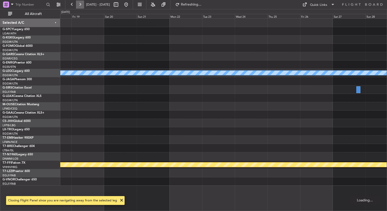
click at [82, 4] on button at bounding box center [80, 5] width 8 height 8
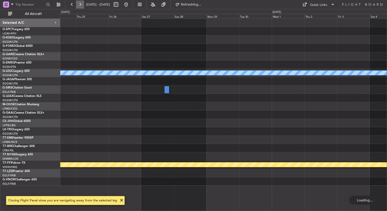
click at [82, 4] on button at bounding box center [80, 5] width 8 height 8
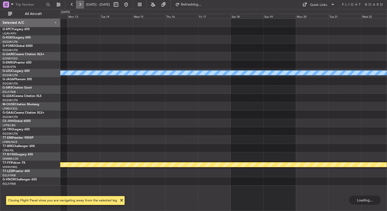
click at [82, 4] on button at bounding box center [80, 5] width 8 height 8
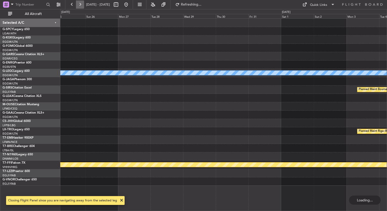
click at [82, 4] on button at bounding box center [80, 5] width 8 height 8
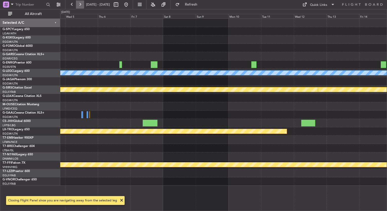
click at [77, 5] on button at bounding box center [80, 5] width 8 height 8
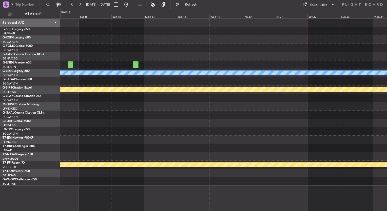
click at [147, 44] on div at bounding box center [223, 48] width 326 height 8
click at [130, 5] on button at bounding box center [126, 5] width 8 height 8
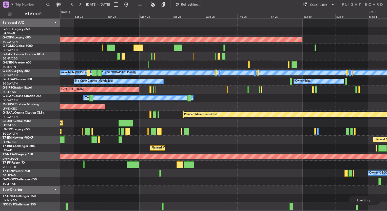
click at [56, 166] on div "AOG Maint Istanbul (Ataturk) Unplanned Maint Chester A/C Unavailable London (Lu…" at bounding box center [193, 110] width 387 height 202
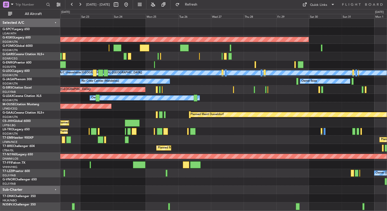
click at [146, 172] on div "Owner [GEOGRAPHIC_DATA] ([GEOGRAPHIC_DATA])" at bounding box center [223, 173] width 326 height 8
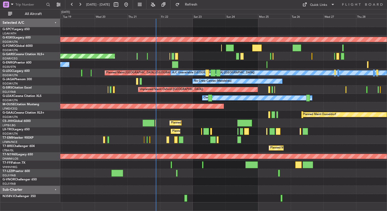
click at [249, 143] on div "AOG Maint Istanbul (Ataturk) Planned Maint Windsor Locks (Bradley Intl) Unplann…" at bounding box center [223, 111] width 326 height 184
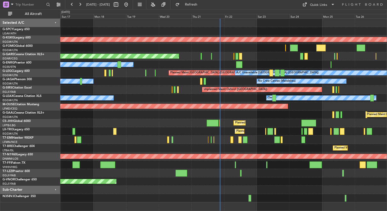
click at [251, 150] on div "Planned Maint Paris (Le Bourget) Planned Maint Warsaw (Modlin)" at bounding box center [223, 148] width 326 height 8
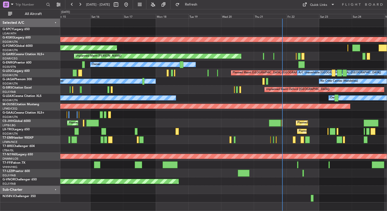
click at [181, 148] on div "Planned Maint Paris (Le Bourget) Planned Maint Warsaw (Modlin)" at bounding box center [223, 148] width 326 height 8
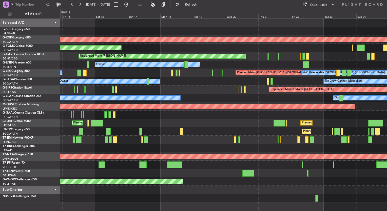
click at [182, 149] on div "Planned Maint Paris (Le Bourget) Planned Maint Warsaw (Modlin)" at bounding box center [223, 148] width 326 height 8
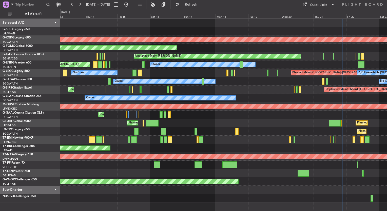
click at [179, 151] on div "AOG Maint Istanbul (Ataturk) Planned Maint Windsor Locks (Bradley Intl) Unplann…" at bounding box center [223, 111] width 326 height 184
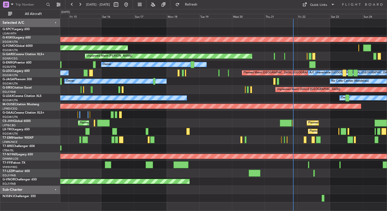
click at [40, 140] on div "AOG Maint Istanbul (Ataturk) Planned Maint Windsor Locks (Bradley Intl) Unplann…" at bounding box center [193, 110] width 387 height 202
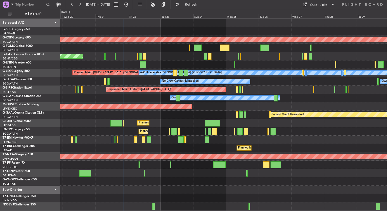
click at [116, 172] on div "AOG Maint Istanbul (Ataturk) Unplanned Maint Chester Owner Planned Maint London…" at bounding box center [223, 115] width 326 height 192
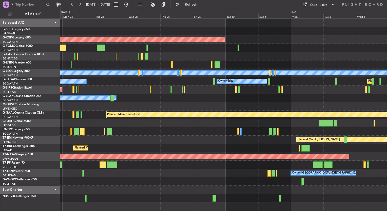
click at [115, 144] on div "Planned Maint [GEOGRAPHIC_DATA] ([GEOGRAPHIC_DATA])" at bounding box center [223, 148] width 326 height 8
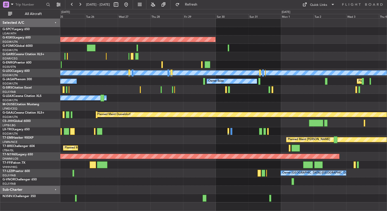
click at [210, 146] on div "Planned Maint [GEOGRAPHIC_DATA] ([GEOGRAPHIC_DATA])" at bounding box center [223, 148] width 326 height 8
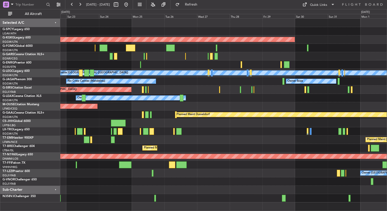
click at [271, 145] on div "AOG Maint [GEOGRAPHIC_DATA] (Ataturk) Unplanned Maint [PERSON_NAME] A/C Unavail…" at bounding box center [223, 111] width 326 height 184
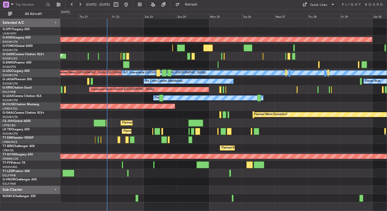
click at [326, 139] on div "AOG Maint [GEOGRAPHIC_DATA] (Ataturk) Unplanned Maint [PERSON_NAME] Owner A/C U…" at bounding box center [223, 111] width 326 height 184
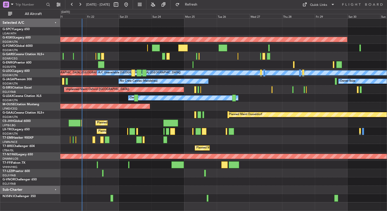
click at [147, 146] on div "Planned Maint [GEOGRAPHIC_DATA] ([GEOGRAPHIC_DATA])" at bounding box center [223, 148] width 326 height 8
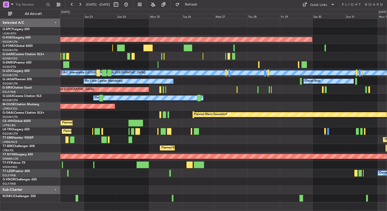
click at [248, 147] on div "Planned Maint [GEOGRAPHIC_DATA] ([GEOGRAPHIC_DATA])" at bounding box center [223, 148] width 326 height 8
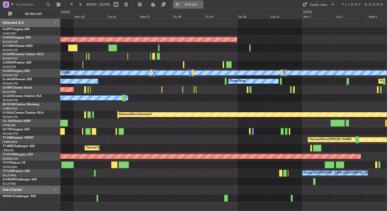
click at [193, 4] on button "Refresh" at bounding box center [188, 5] width 30 height 8
click at [130, 4] on button at bounding box center [126, 5] width 8 height 8
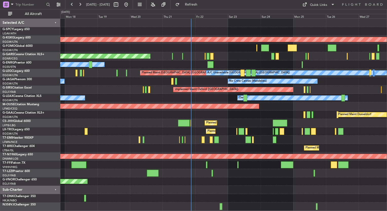
click at [158, 128] on div "Planned Maint [GEOGRAPHIC_DATA] ([GEOGRAPHIC_DATA])" at bounding box center [223, 131] width 326 height 8
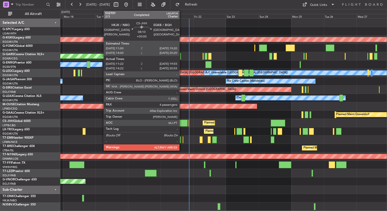
click at [181, 124] on div at bounding box center [182, 123] width 12 height 7
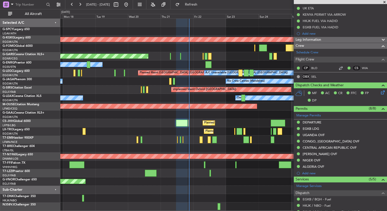
scroll to position [50, 0]
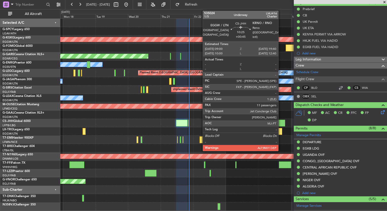
click at [280, 123] on div at bounding box center [277, 123] width 15 height 7
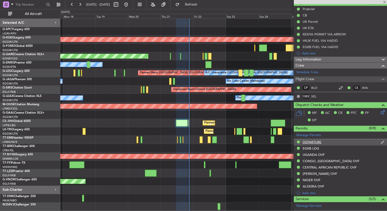
type input "+00:45"
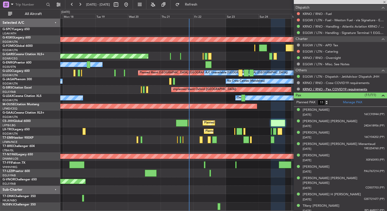
scroll to position [256, 0]
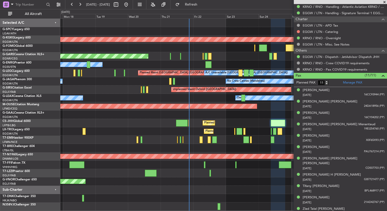
click at [384, 2] on span at bounding box center [384, 2] width 5 height 5
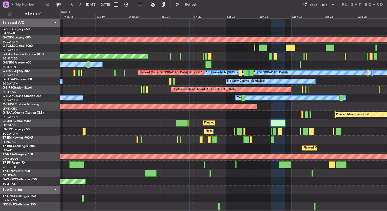
type input "0"
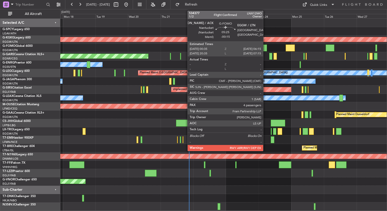
click at [265, 47] on div at bounding box center [263, 48] width 8 height 7
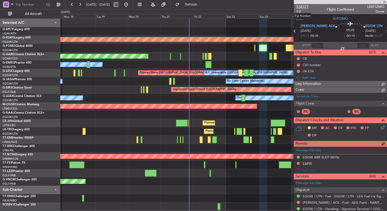
click at [304, 7] on span "534377" at bounding box center [302, 6] width 12 height 5
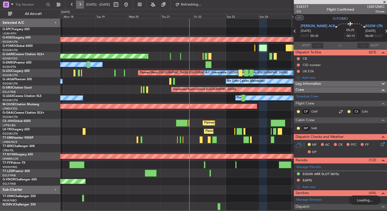
click at [80, 5] on button at bounding box center [80, 5] width 8 height 8
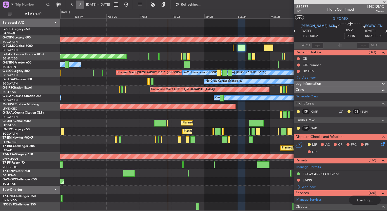
click at [80, 5] on button at bounding box center [80, 5] width 8 height 8
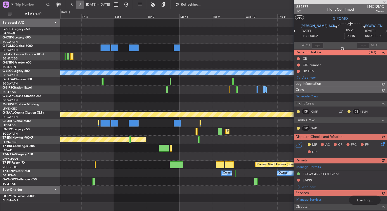
click at [80, 5] on button at bounding box center [80, 5] width 8 height 8
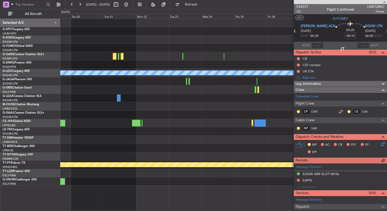
click at [67, 49] on div at bounding box center [223, 48] width 326 height 8
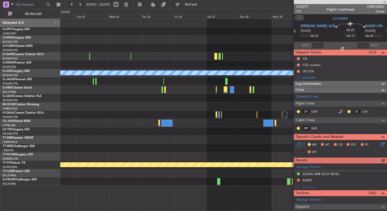
click at [84, 50] on div at bounding box center [223, 48] width 326 height 8
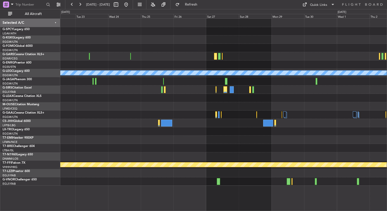
click at [220, 197] on div "A/C Unavailable [GEOGRAPHIC_DATA] ([GEOGRAPHIC_DATA]) Planned Maint Geneva ([GE…" at bounding box center [223, 114] width 326 height 193
click at [191, 4] on button "Refresh" at bounding box center [188, 5] width 30 height 8
click at [130, 4] on button at bounding box center [126, 5] width 8 height 8
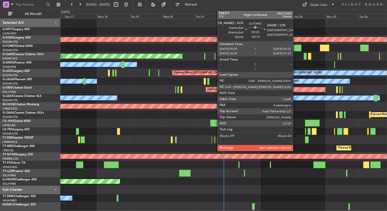
click at [295, 50] on div at bounding box center [297, 48] width 8 height 7
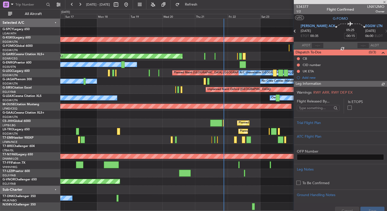
click at [302, 6] on span "534377" at bounding box center [302, 6] width 12 height 5
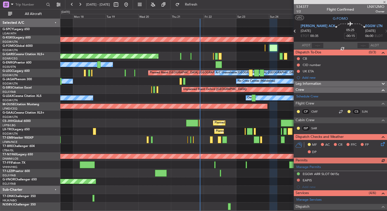
click at [196, 69] on div "AOG Maint [GEOGRAPHIC_DATA] (Ataturk) Planned Maint Windsor Locks ([PERSON_NAME…" at bounding box center [223, 115] width 326 height 192
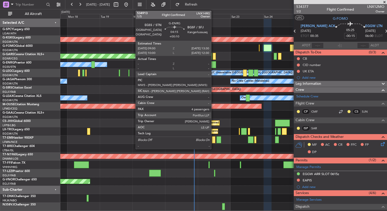
click at [213, 66] on div at bounding box center [213, 64] width 6 height 7
type input "+00:10"
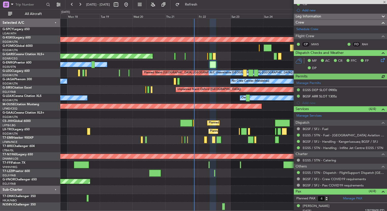
scroll to position [91, 0]
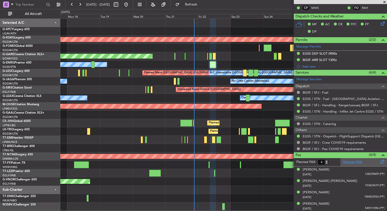
click at [353, 160] on link "Manage PAX" at bounding box center [352, 162] width 19 height 5
click at [194, 8] on button "Refresh" at bounding box center [188, 5] width 30 height 8
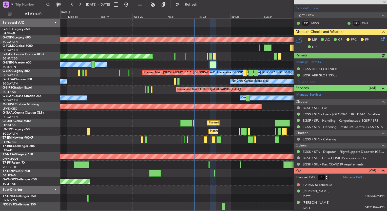
scroll to position [75, 0]
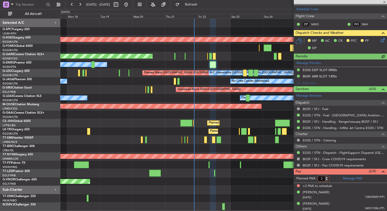
click at [325, 180] on input "3" at bounding box center [323, 179] width 12 height 6
click at [325, 180] on input "2" at bounding box center [323, 179] width 12 height 6
click at [328, 179] on input "1" at bounding box center [323, 179] width 12 height 6
type input "2"
click at [326, 177] on input "2" at bounding box center [323, 179] width 12 height 6
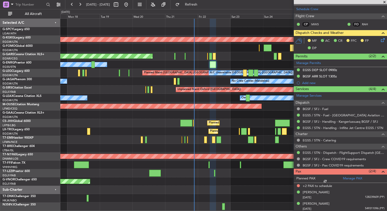
click at [333, 179] on form "Planned PAX" at bounding box center [317, 179] width 47 height 8
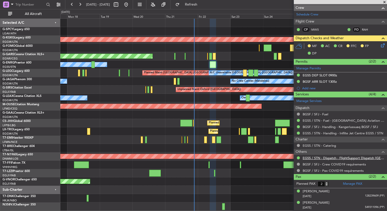
scroll to position [68, 0]
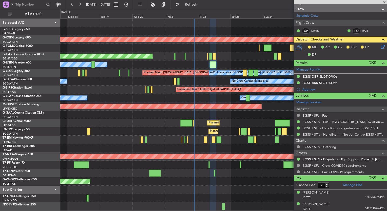
click at [344, 158] on link "EGSS / STN - Dispatch - FlightSupport Dispatch [GEOGRAPHIC_DATA]" at bounding box center [343, 159] width 82 height 4
click at [189, 6] on fb-refresh-button "Refresh" at bounding box center [187, 4] width 35 height 9
click at [194, 6] on button "Refresh" at bounding box center [188, 5] width 30 height 8
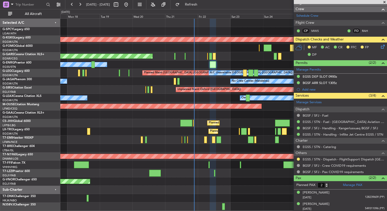
click at [247, 185] on div "Planned Maint London ([GEOGRAPHIC_DATA])" at bounding box center [223, 181] width 326 height 8
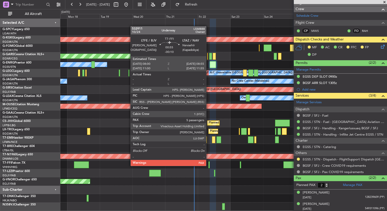
click at [208, 165] on div at bounding box center [208, 164] width 1 height 7
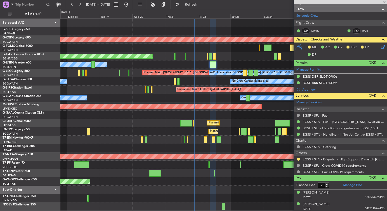
type input "-00:10"
type input "5"
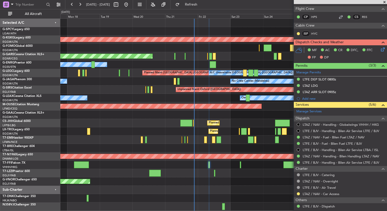
scroll to position [127, 0]
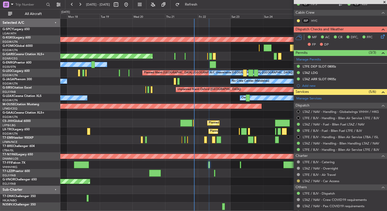
click at [298, 181] on button at bounding box center [298, 180] width 3 height 3
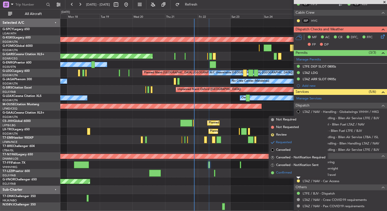
click at [290, 175] on span "Confirmed" at bounding box center [284, 172] width 16 height 5
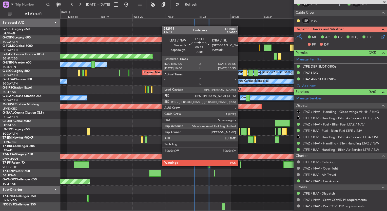
click at [240, 165] on div at bounding box center [240, 164] width 1 height 7
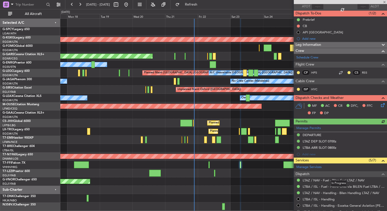
scroll to position [51, 0]
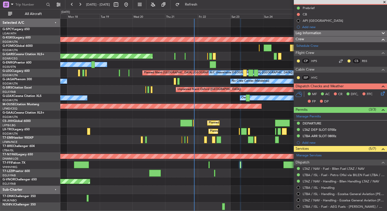
click at [380, 93] on icon at bounding box center [382, 93] width 4 height 4
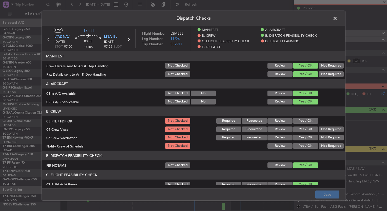
click at [302, 120] on button "Yes / OK" at bounding box center [305, 121] width 25 height 6
click at [302, 127] on button "Yes / OK" at bounding box center [305, 130] width 25 height 6
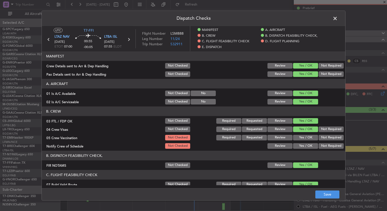
click at [302, 136] on button "Yes / OK" at bounding box center [305, 138] width 25 height 6
click at [302, 144] on button "Yes / OK" at bounding box center [305, 146] width 25 height 6
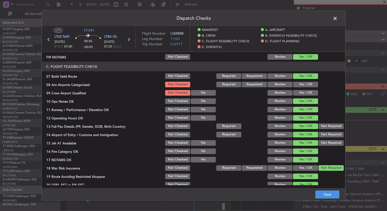
scroll to position [101, 0]
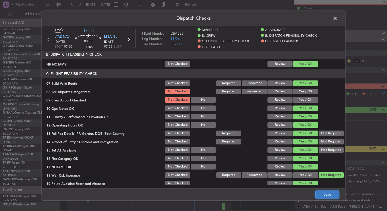
click at [329, 193] on button "Save" at bounding box center [327, 194] width 24 height 8
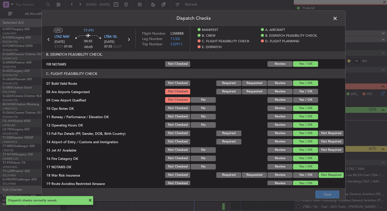
click at [337, 18] on span at bounding box center [337, 20] width 0 height 10
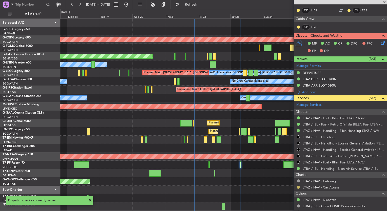
click at [298, 187] on button at bounding box center [298, 187] width 3 height 3
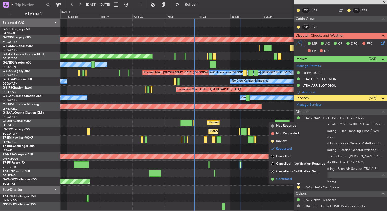
click at [292, 182] on li "Confirmed" at bounding box center [298, 179] width 58 height 8
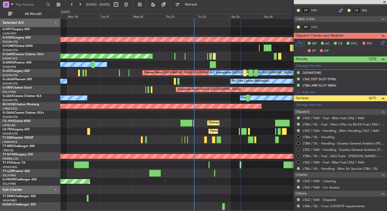
click at [282, 162] on div at bounding box center [223, 165] width 326 height 8
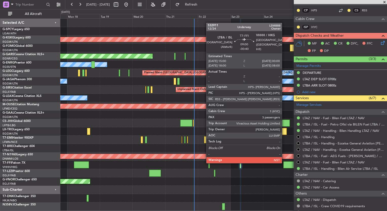
click at [284, 163] on div at bounding box center [289, 164] width 12 height 7
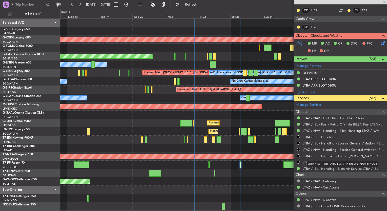
type input "-00:40"
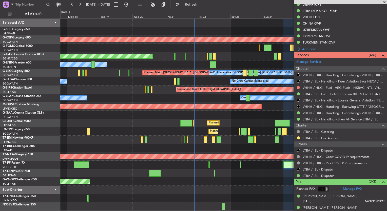
scroll to position [229, 0]
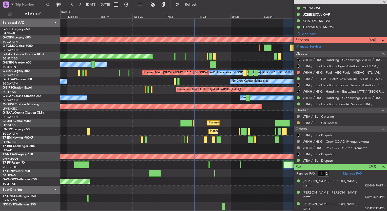
click at [297, 121] on button at bounding box center [298, 122] width 3 height 3
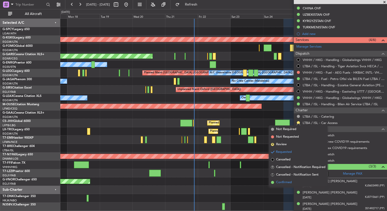
click at [287, 181] on span "Confirmed" at bounding box center [284, 182] width 16 height 5
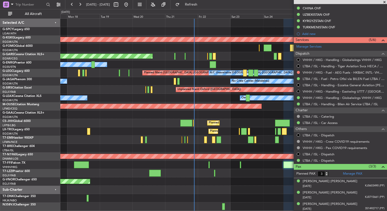
click at [384, 1] on span at bounding box center [384, 2] width 5 height 5
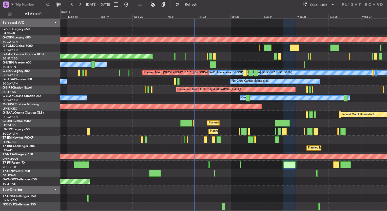
type input "0"
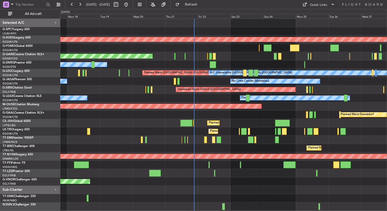
scroll to position [0, 0]
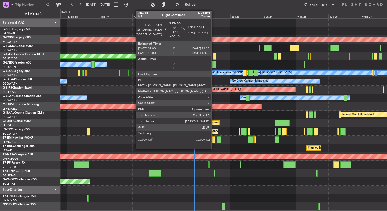
click at [214, 64] on div at bounding box center [213, 64] width 6 height 7
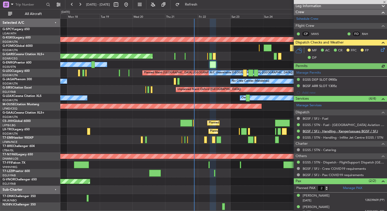
scroll to position [68, 0]
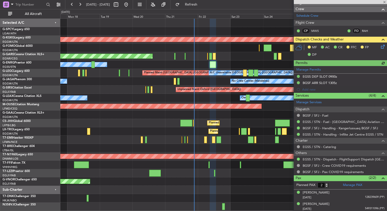
click at [384, 2] on div at bounding box center [340, 2] width 93 height 4
click at [384, 2] on span at bounding box center [384, 2] width 5 height 5
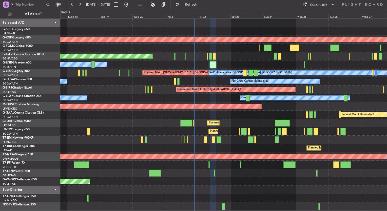
type input "0"
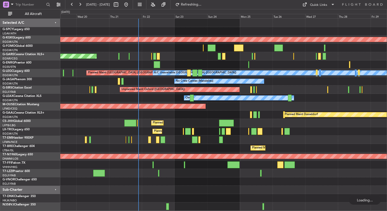
click at [176, 122] on div "AOG Maint [GEOGRAPHIC_DATA] (Ataturk) Unplanned Maint [PERSON_NAME] Owner A/C U…" at bounding box center [223, 115] width 326 height 192
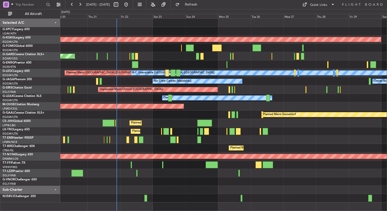
click at [187, 137] on div "AOG Maint [GEOGRAPHIC_DATA] (Ataturk) Unplanned Maint [PERSON_NAME] Owner A/C U…" at bounding box center [223, 111] width 326 height 184
click at [202, 5] on span "Refresh" at bounding box center [190, 5] width 21 height 4
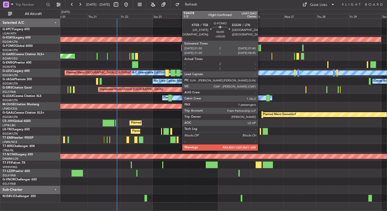
click at [259, 47] on div at bounding box center [256, 48] width 9 height 7
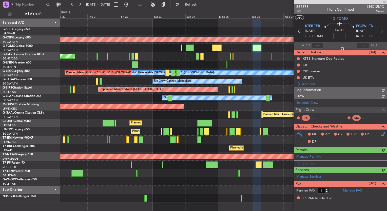
click at [304, 7] on span "534378" at bounding box center [302, 6] width 12 height 5
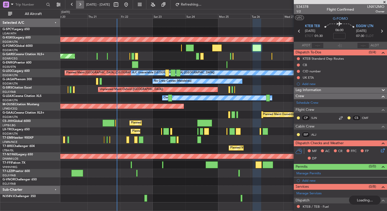
click at [81, 5] on button at bounding box center [80, 5] width 8 height 8
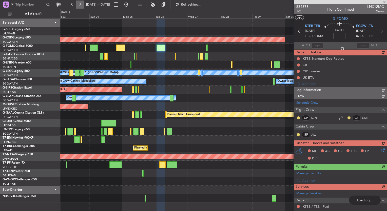
click at [81, 5] on button at bounding box center [80, 5] width 8 height 8
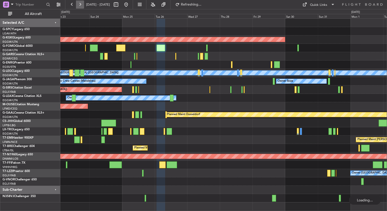
click at [81, 5] on button at bounding box center [80, 5] width 8 height 8
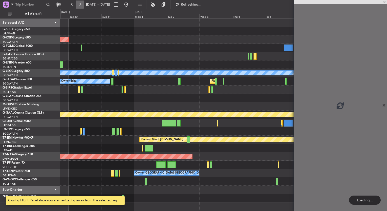
click at [81, 5] on button at bounding box center [80, 5] width 8 height 8
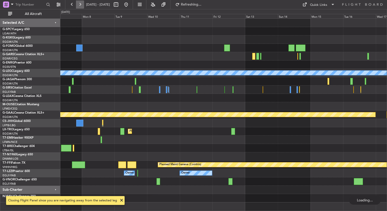
click at [81, 5] on button at bounding box center [80, 5] width 8 height 8
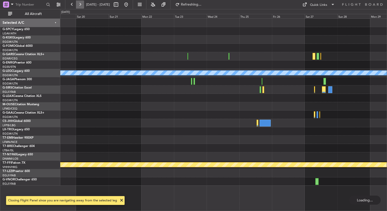
click at [81, 5] on button at bounding box center [80, 5] width 8 height 8
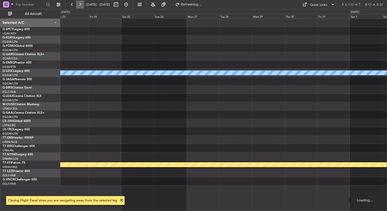
click at [81, 5] on button at bounding box center [80, 5] width 8 height 8
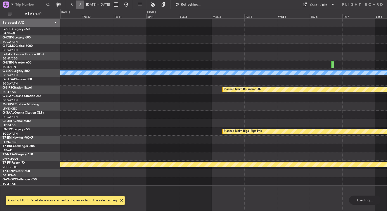
click at [81, 5] on button at bounding box center [80, 5] width 8 height 8
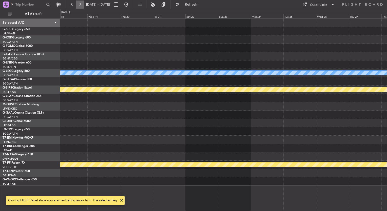
click at [81, 5] on button at bounding box center [80, 5] width 8 height 8
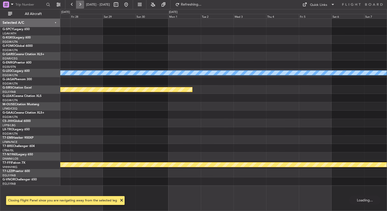
click at [81, 5] on button at bounding box center [80, 5] width 8 height 8
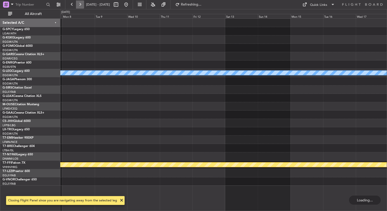
click at [81, 5] on button at bounding box center [80, 5] width 8 height 8
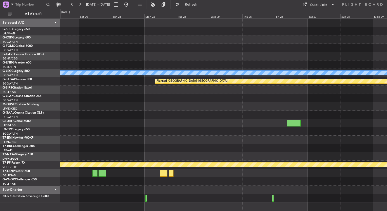
click at [118, 177] on div at bounding box center [223, 173] width 326 height 8
click at [130, 5] on button at bounding box center [126, 5] width 8 height 8
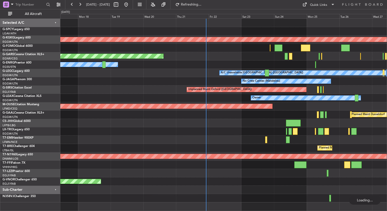
click at [74, 54] on div "Unplanned Maint [PERSON_NAME]" at bounding box center [223, 56] width 326 height 8
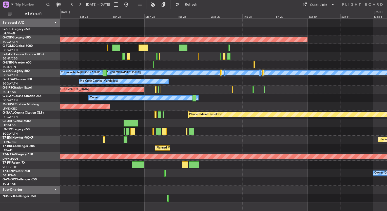
click at [152, 60] on div "AOG Maint [GEOGRAPHIC_DATA] (Ataturk) Unplanned Maint [PERSON_NAME] A/C Unavail…" at bounding box center [223, 111] width 326 height 184
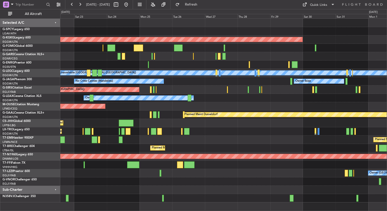
click at [185, 97] on div "Owner" at bounding box center [223, 98] width 326 height 8
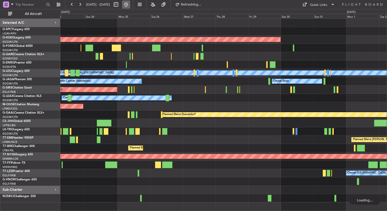
click at [130, 4] on button at bounding box center [126, 5] width 8 height 8
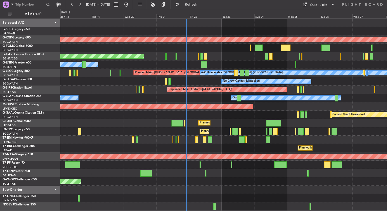
click at [61, 112] on div "AOG Maint [GEOGRAPHIC_DATA] (Ataturk) Planned Maint Windsor Locks ([PERSON_NAME…" at bounding box center [223, 115] width 326 height 192
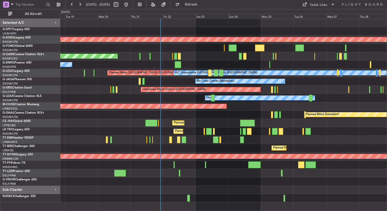
click at [246, 145] on div "Planned Maint [GEOGRAPHIC_DATA] ([GEOGRAPHIC_DATA])" at bounding box center [223, 148] width 326 height 8
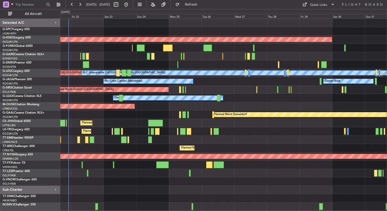
click at [127, 144] on div "Planned Maint [GEOGRAPHIC_DATA] ([GEOGRAPHIC_DATA])" at bounding box center [223, 148] width 326 height 8
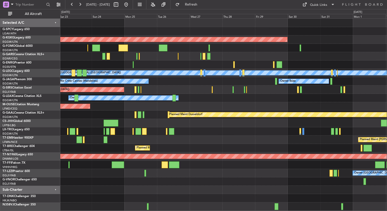
click at [209, 145] on div "AOG Maint [GEOGRAPHIC_DATA] (Ataturk) Unplanned Maint [PERSON_NAME] A/C Unavail…" at bounding box center [223, 115] width 326 height 192
